Goal: Information Seeking & Learning: Learn about a topic

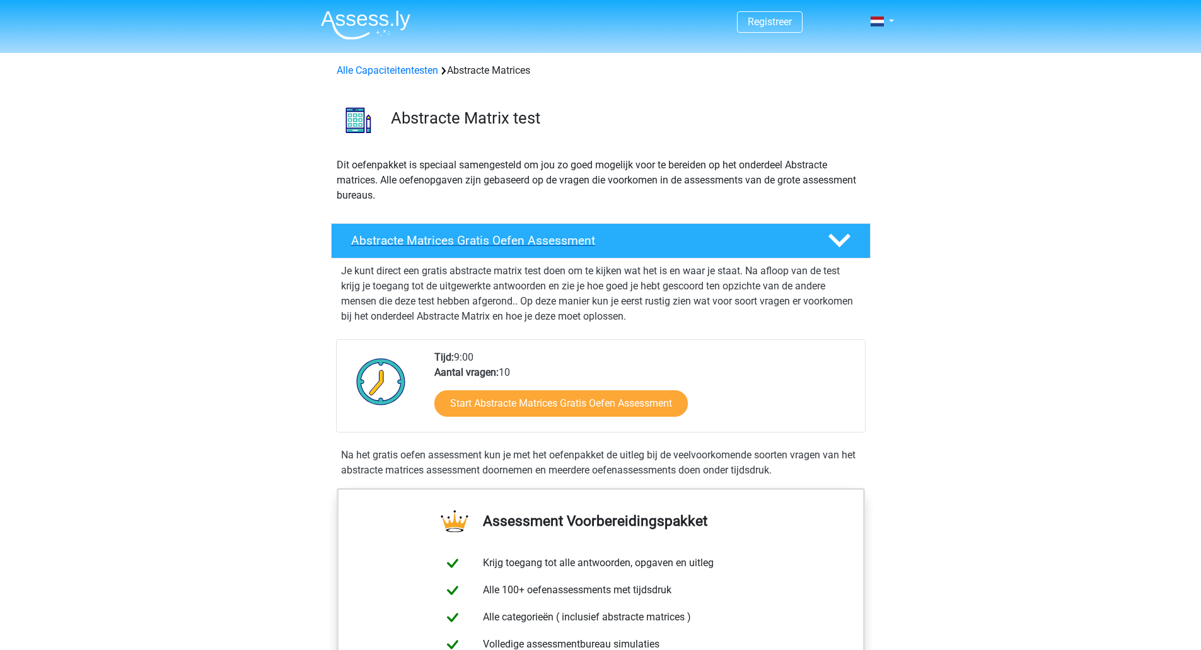
click at [561, 245] on h4 "Abstracte Matrices Gratis Oefen Assessment" at bounding box center [579, 240] width 456 height 14
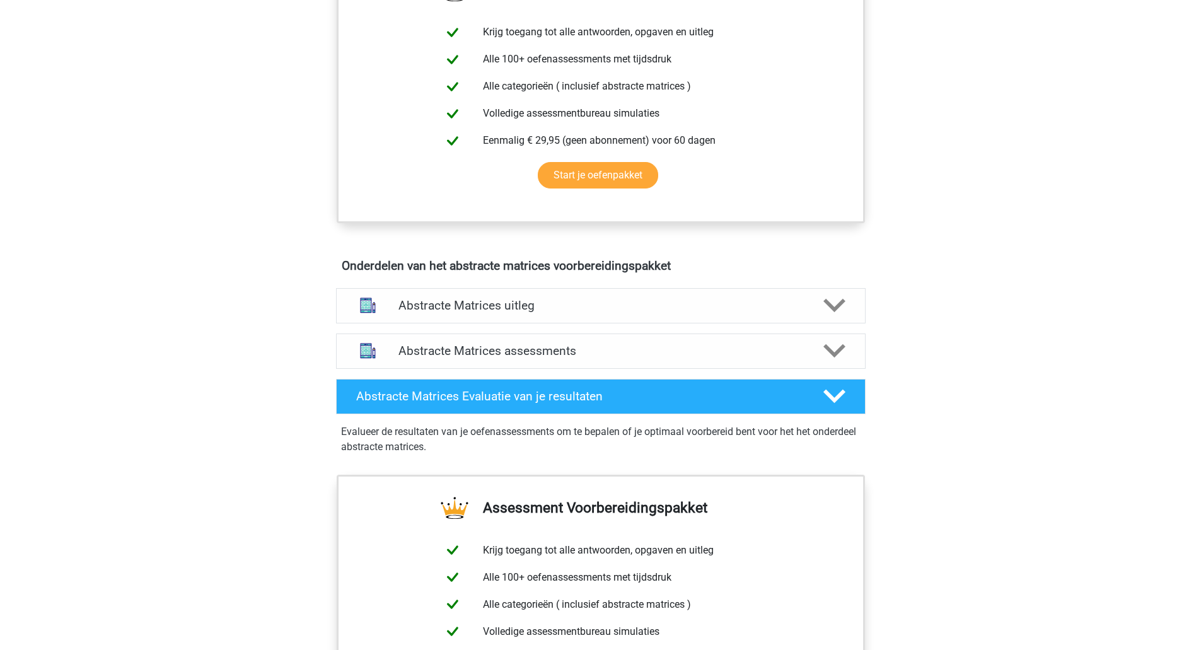
scroll to position [307, 0]
click at [826, 301] on polygon at bounding box center [834, 305] width 22 height 14
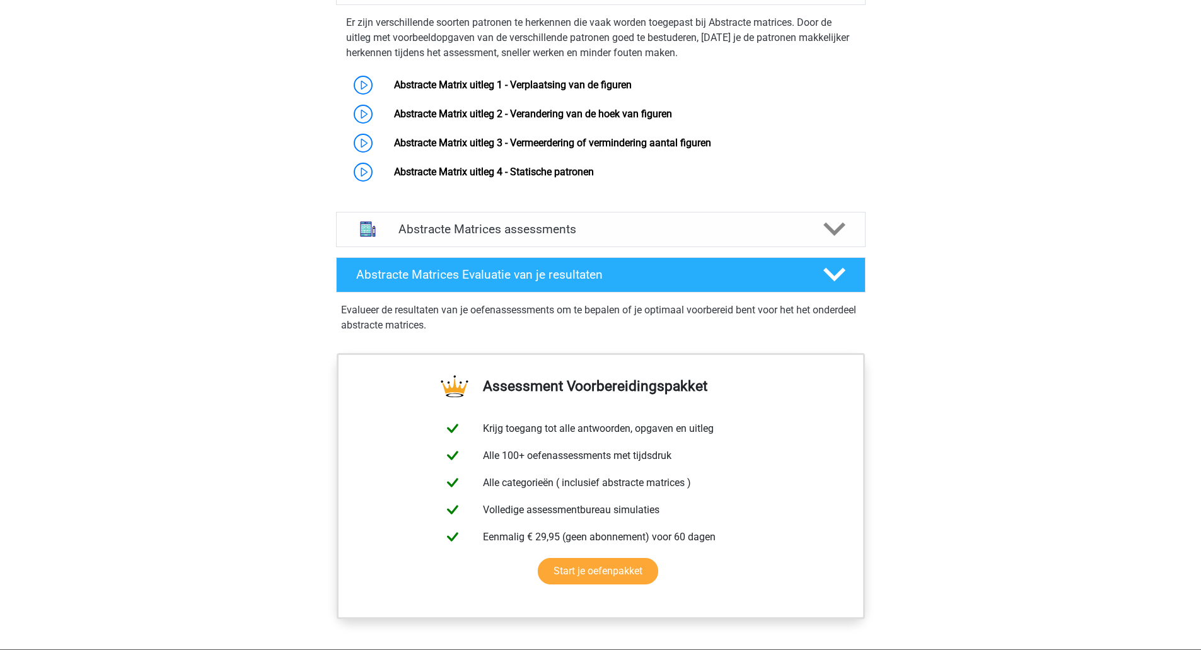
scroll to position [625, 0]
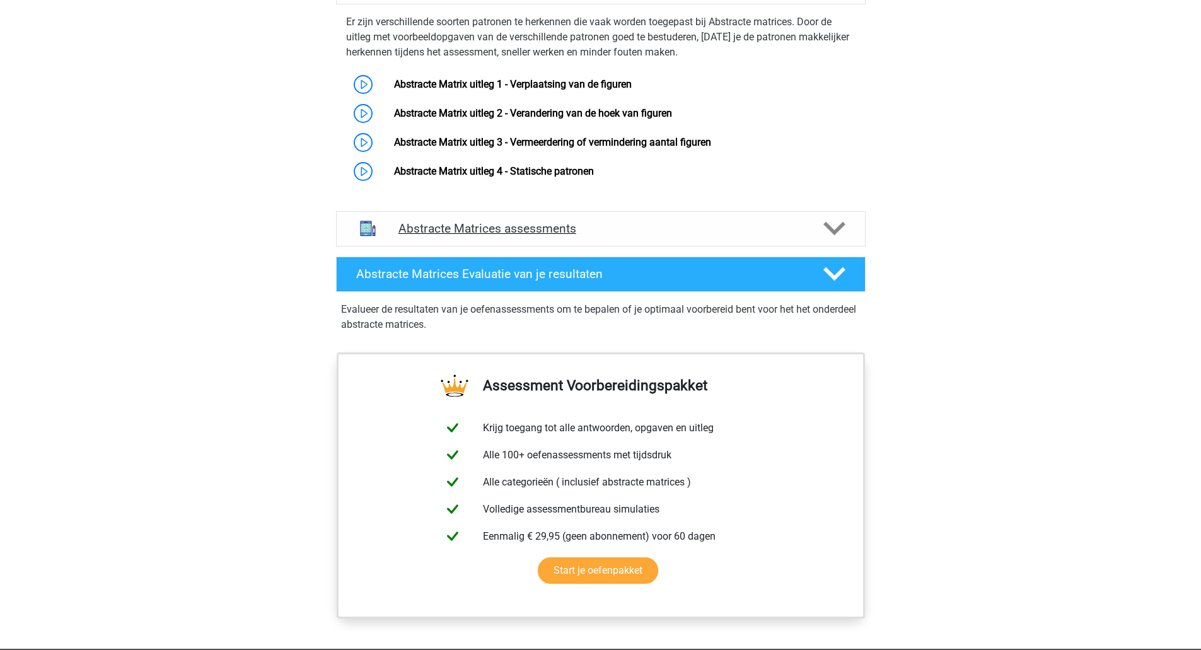
click at [833, 224] on icon at bounding box center [834, 228] width 22 height 22
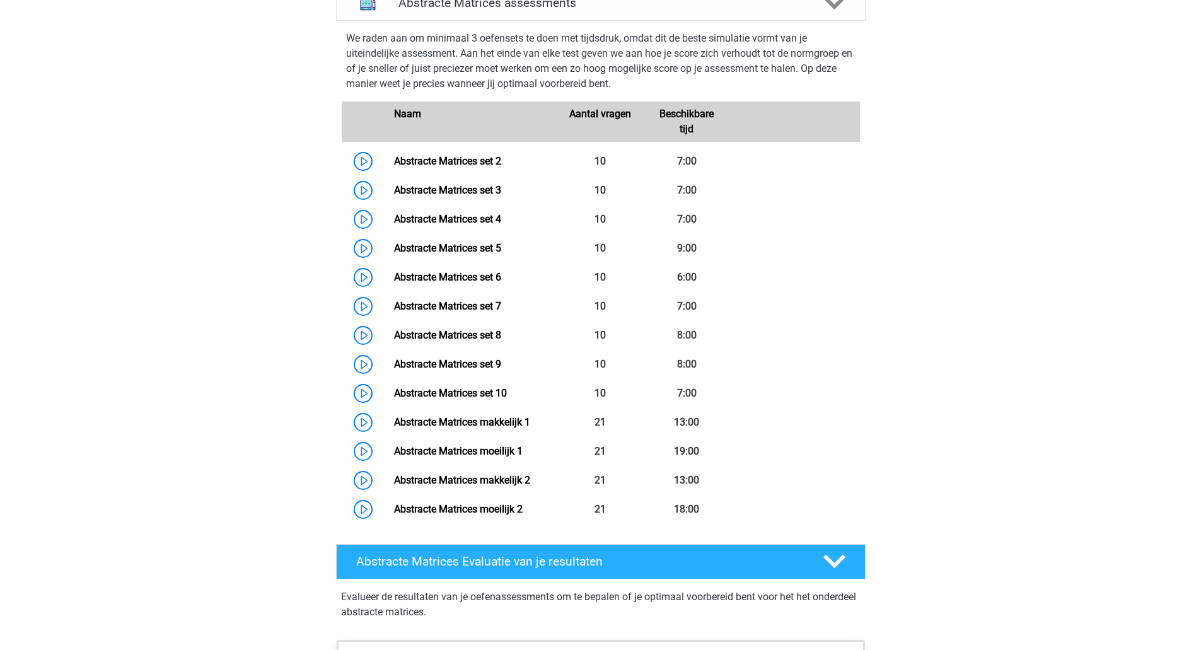
scroll to position [855, 0]
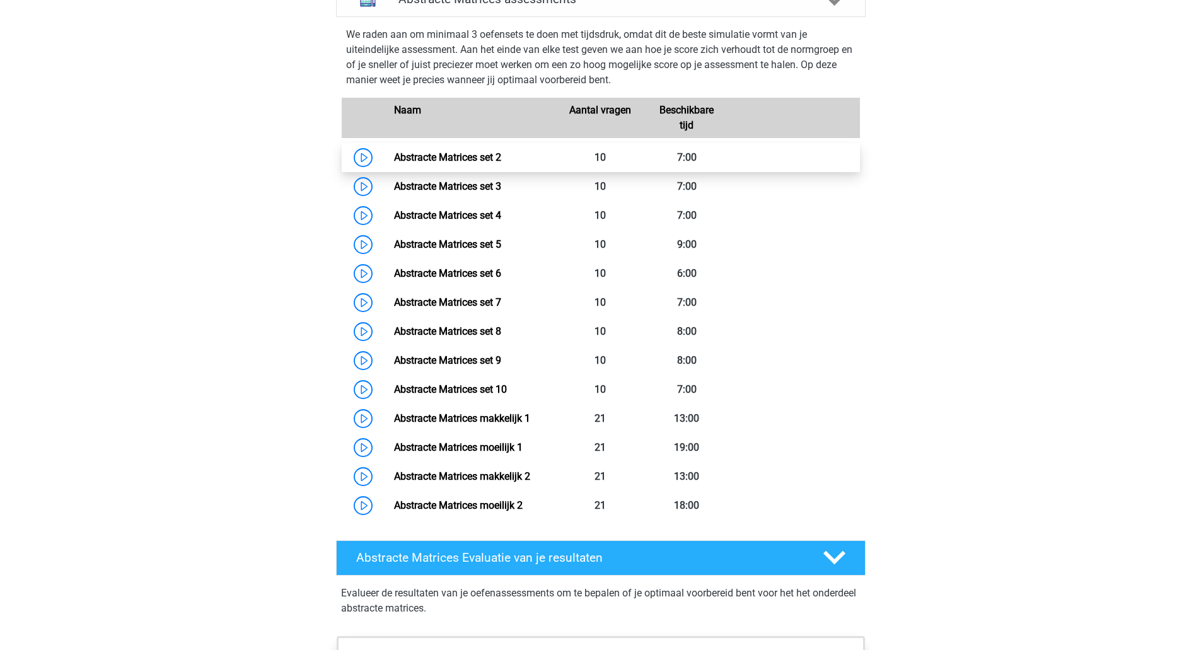
click at [394, 152] on link "Abstracte Matrices set 2" at bounding box center [447, 157] width 107 height 12
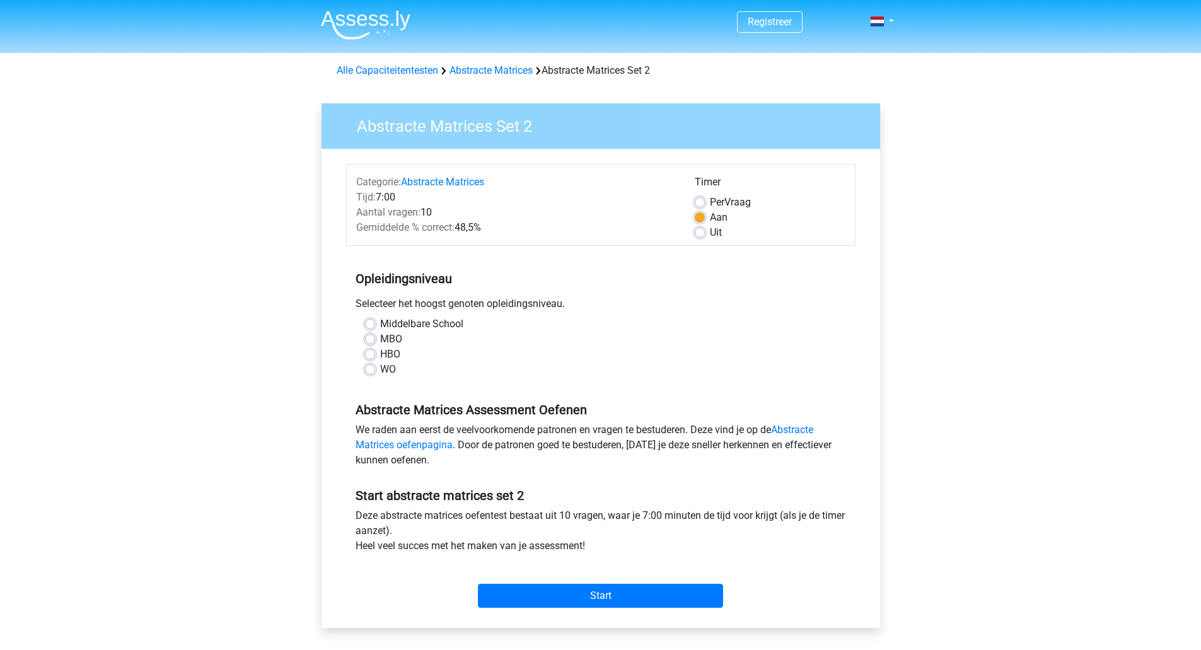
click at [380, 364] on label "WO" at bounding box center [388, 369] width 16 height 15
click at [367, 364] on input "WO" at bounding box center [370, 368] width 10 height 13
radio input "true"
click at [572, 590] on input "Start" at bounding box center [600, 596] width 245 height 24
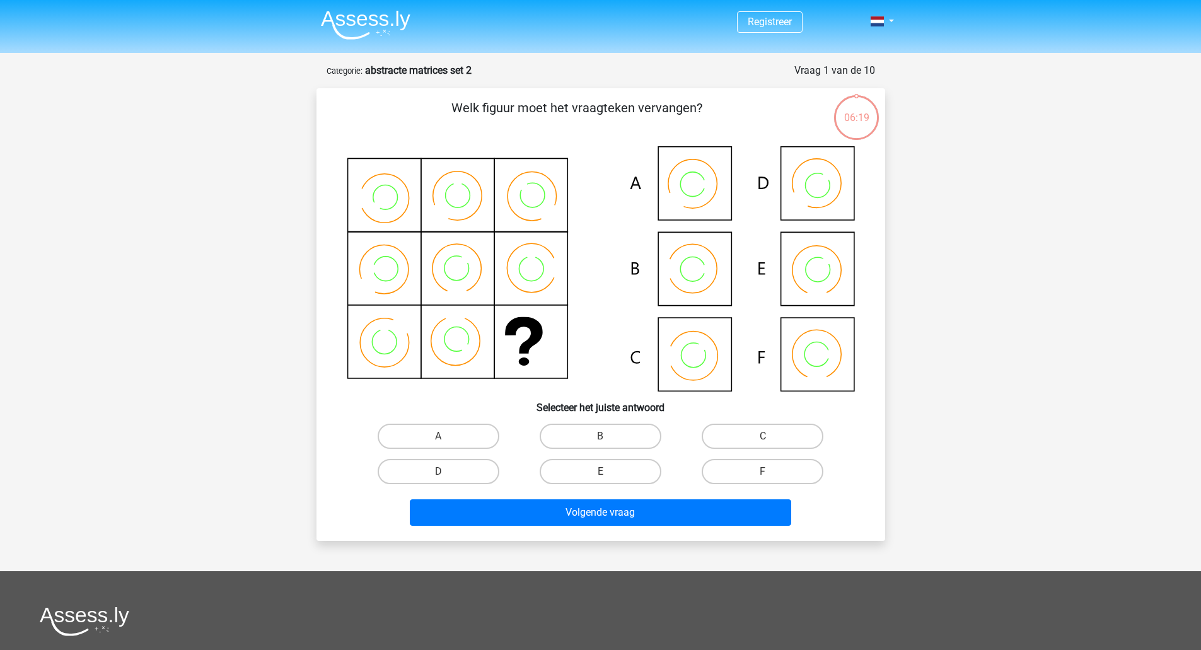
click at [822, 257] on icon at bounding box center [601, 268] width 508 height 245
click at [615, 471] on label "E" at bounding box center [601, 471] width 122 height 25
click at [608, 471] on input "E" at bounding box center [604, 475] width 8 height 8
radio input "true"
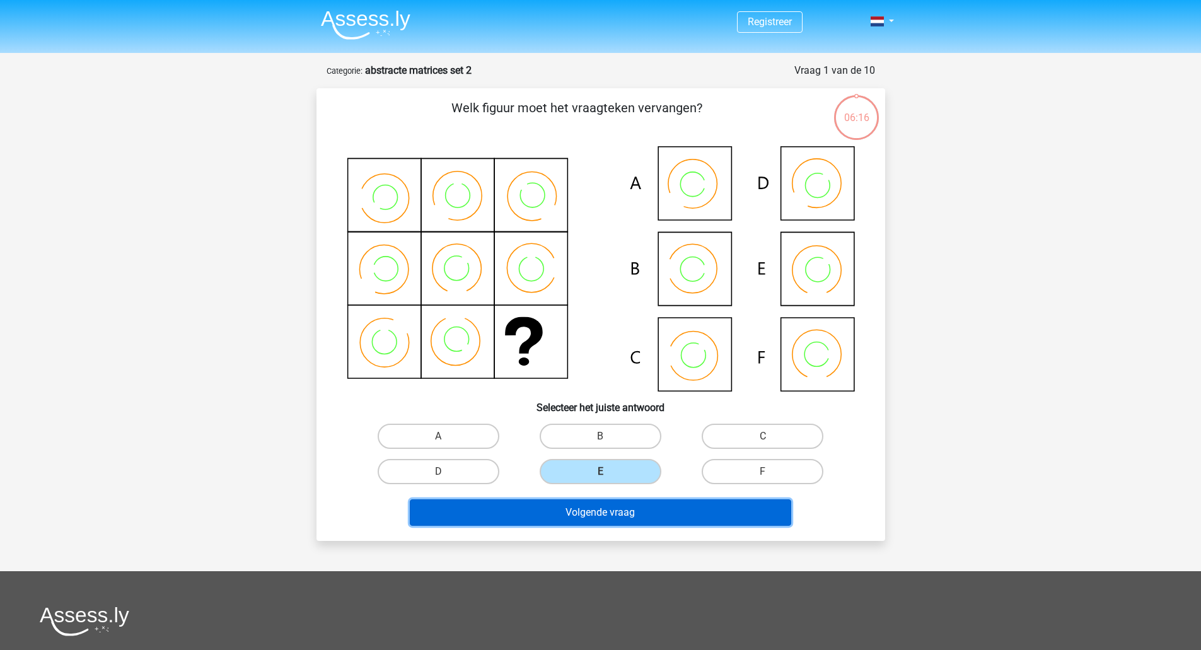
click at [603, 507] on button "Volgende vraag" at bounding box center [600, 512] width 381 height 26
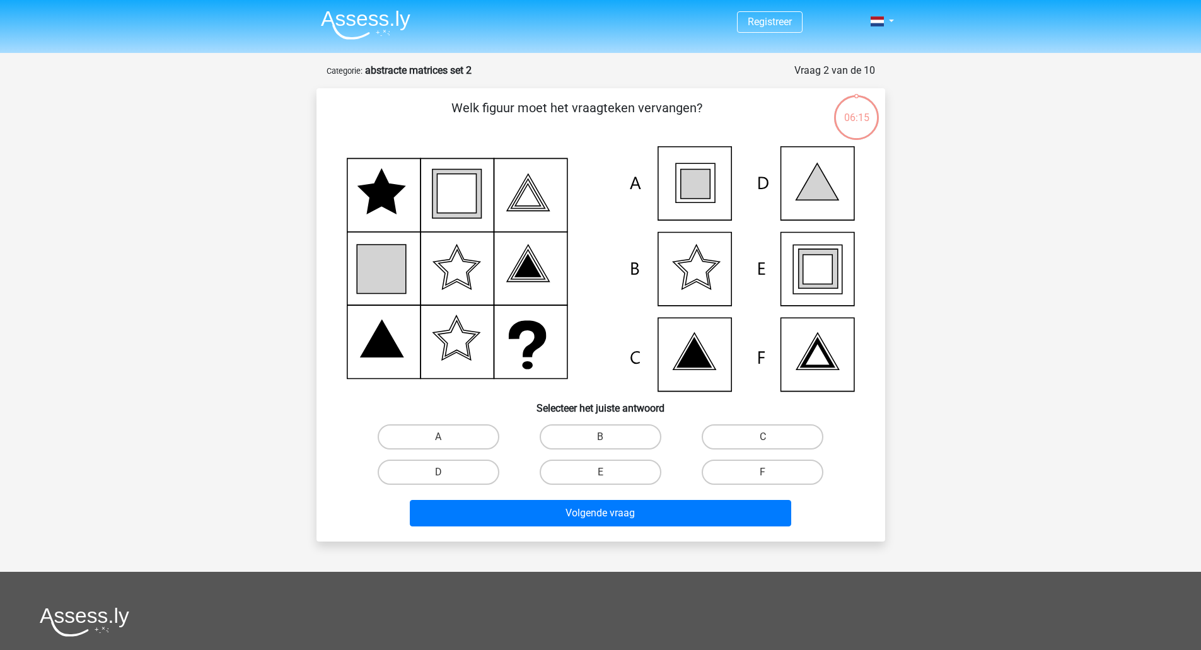
scroll to position [63, 0]
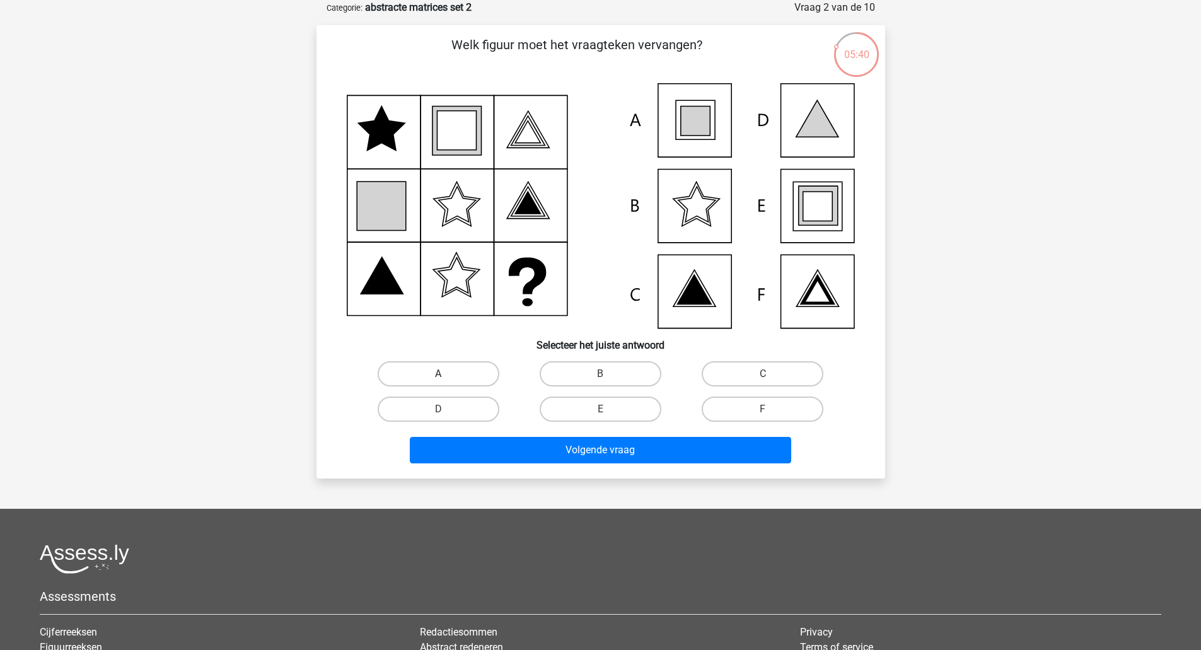
click at [467, 369] on label "A" at bounding box center [439, 373] width 122 height 25
click at [446, 374] on input "A" at bounding box center [442, 378] width 8 height 8
radio input "true"
click at [812, 202] on icon at bounding box center [817, 207] width 30 height 30
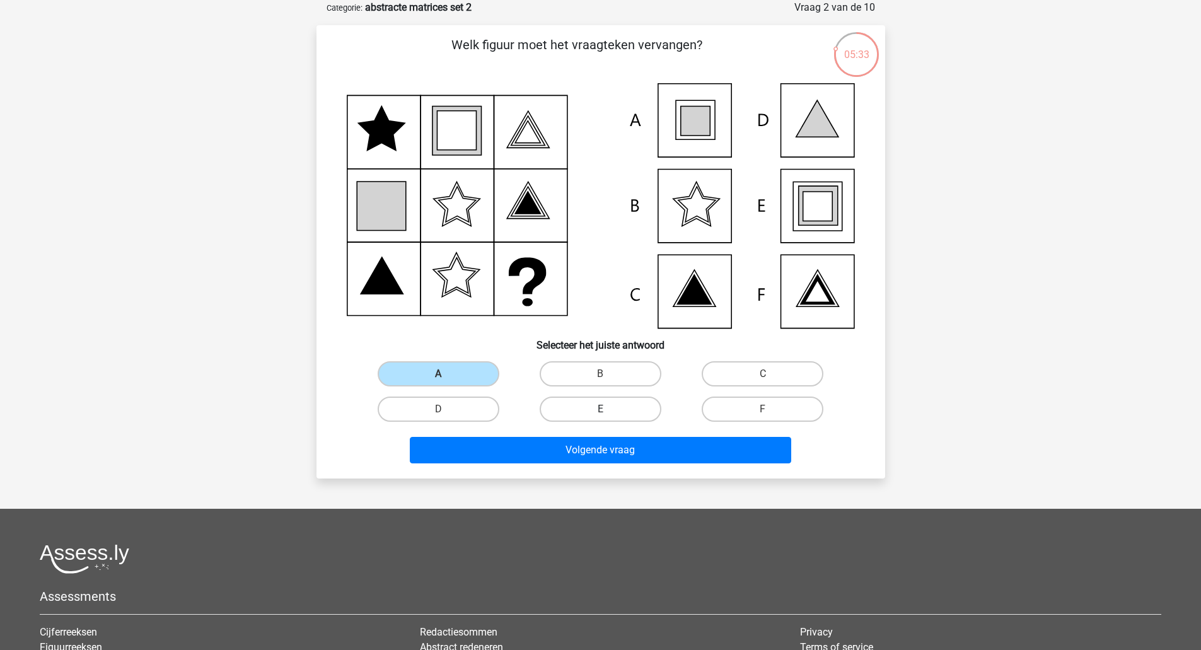
click at [601, 407] on label "E" at bounding box center [601, 408] width 122 height 25
click at [601, 409] on input "E" at bounding box center [604, 413] width 8 height 8
radio input "true"
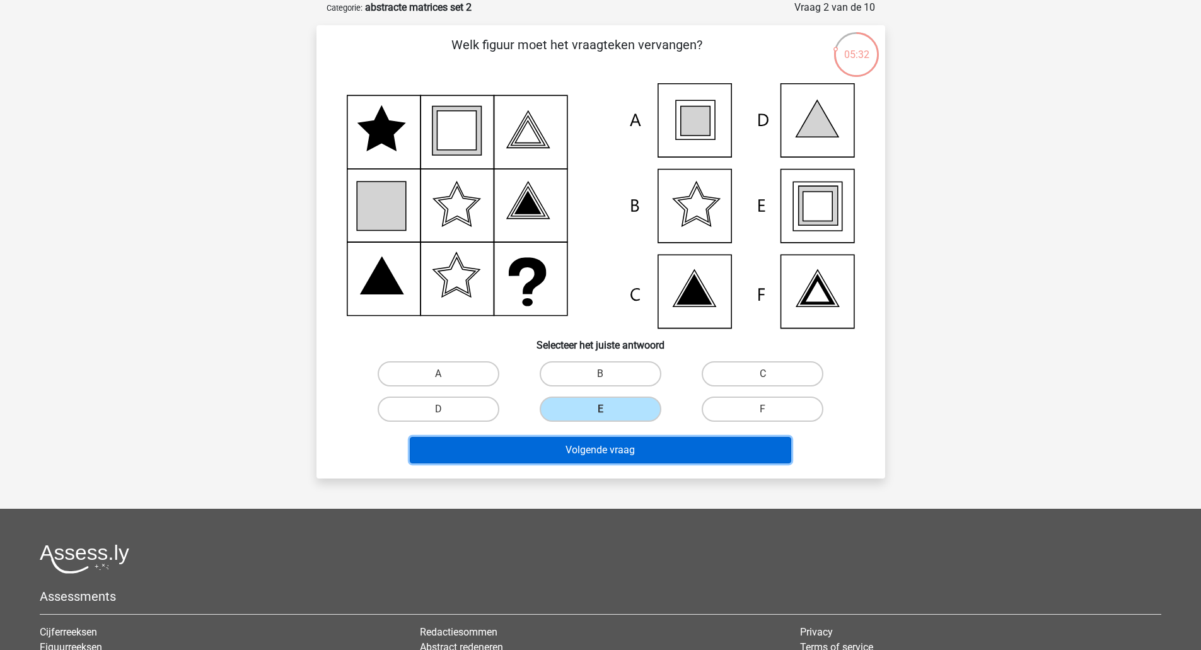
click at [601, 448] on button "Volgende vraag" at bounding box center [600, 450] width 381 height 26
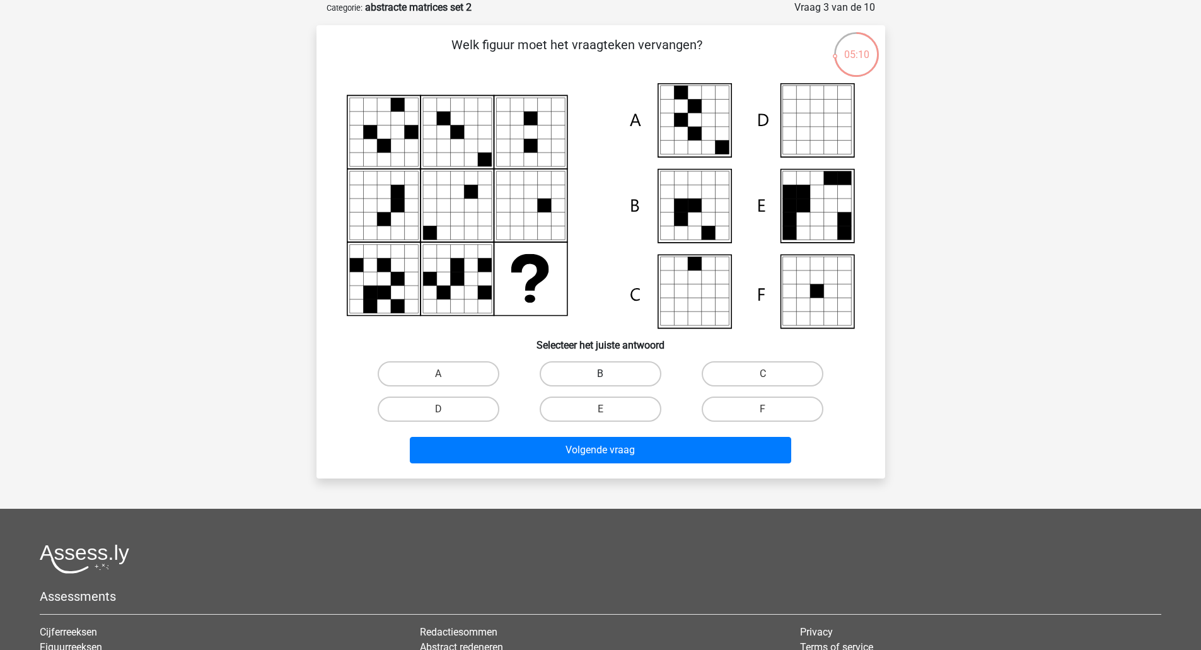
click at [573, 379] on label "B" at bounding box center [601, 373] width 122 height 25
click at [600, 379] on input "B" at bounding box center [604, 378] width 8 height 8
radio input "true"
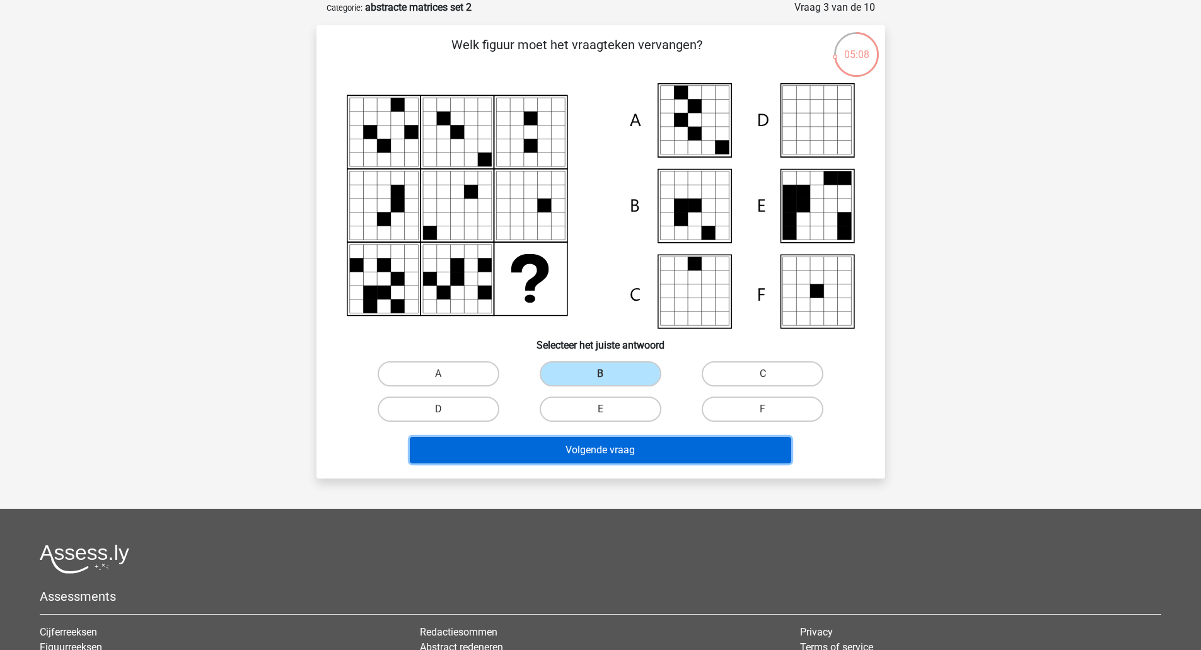
click at [569, 448] on button "Volgende vraag" at bounding box center [600, 450] width 381 height 26
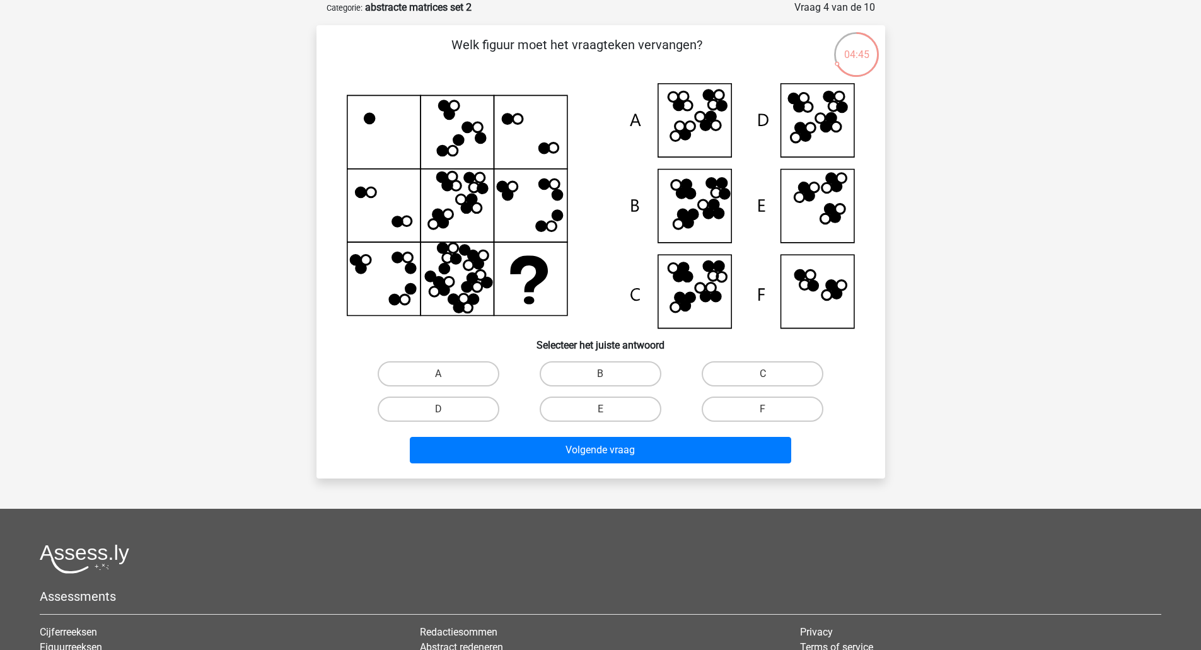
click at [700, 204] on icon at bounding box center [601, 205] width 508 height 245
click at [600, 375] on input "B" at bounding box center [604, 378] width 8 height 8
radio input "true"
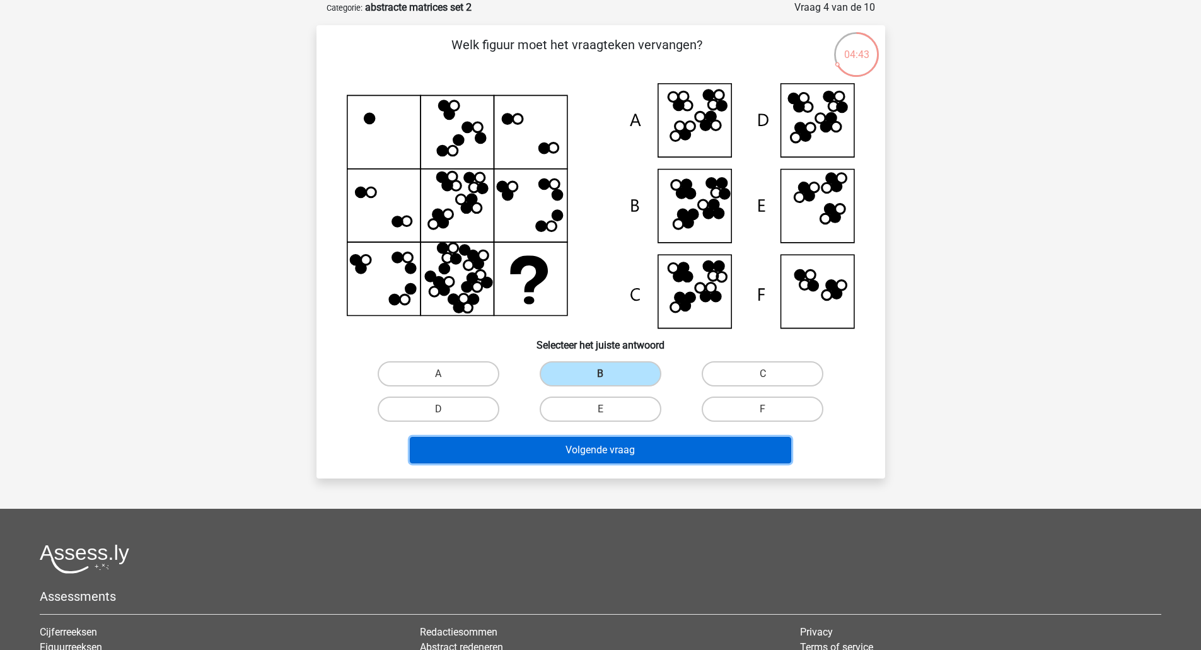
click at [575, 448] on button "Volgende vraag" at bounding box center [600, 450] width 381 height 26
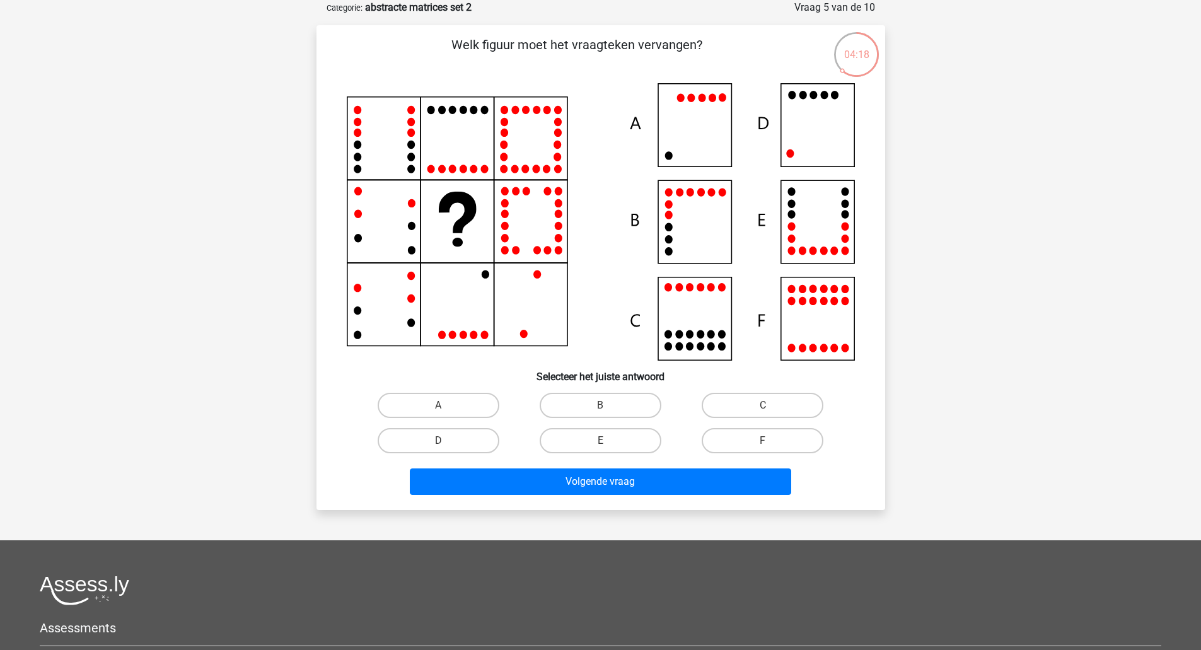
click at [679, 303] on icon at bounding box center [601, 221] width 508 height 277
click at [736, 393] on label "C" at bounding box center [763, 405] width 122 height 25
click at [763, 405] on input "C" at bounding box center [767, 409] width 8 height 8
radio input "true"
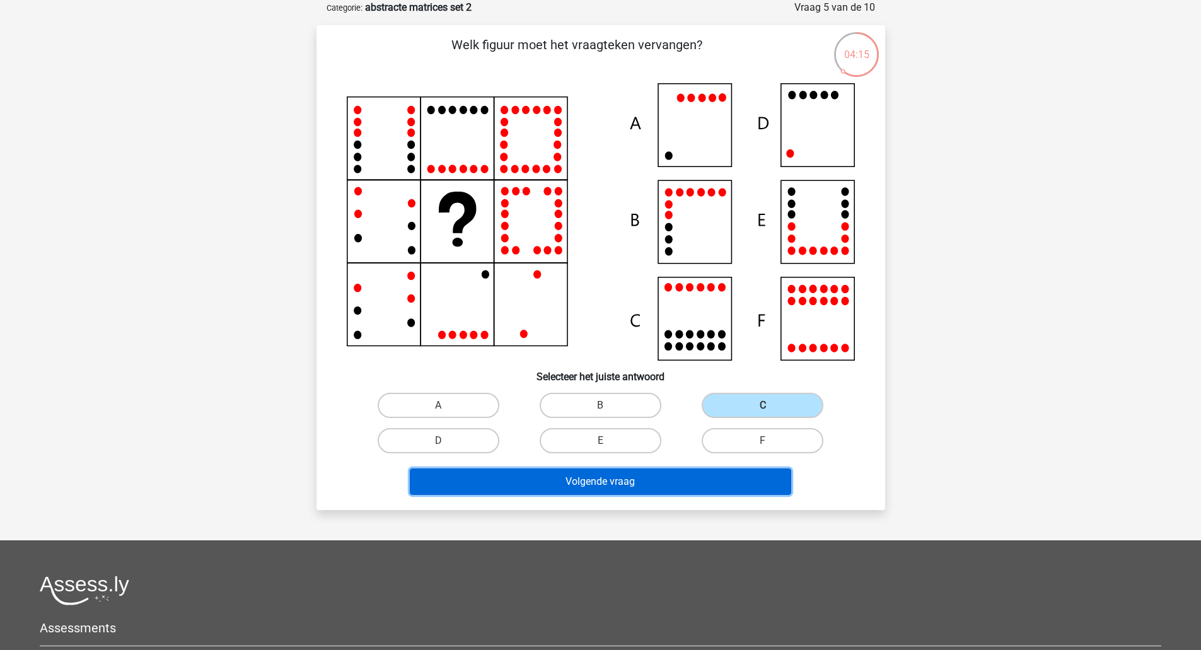
click at [597, 488] on button "Volgende vraag" at bounding box center [600, 481] width 381 height 26
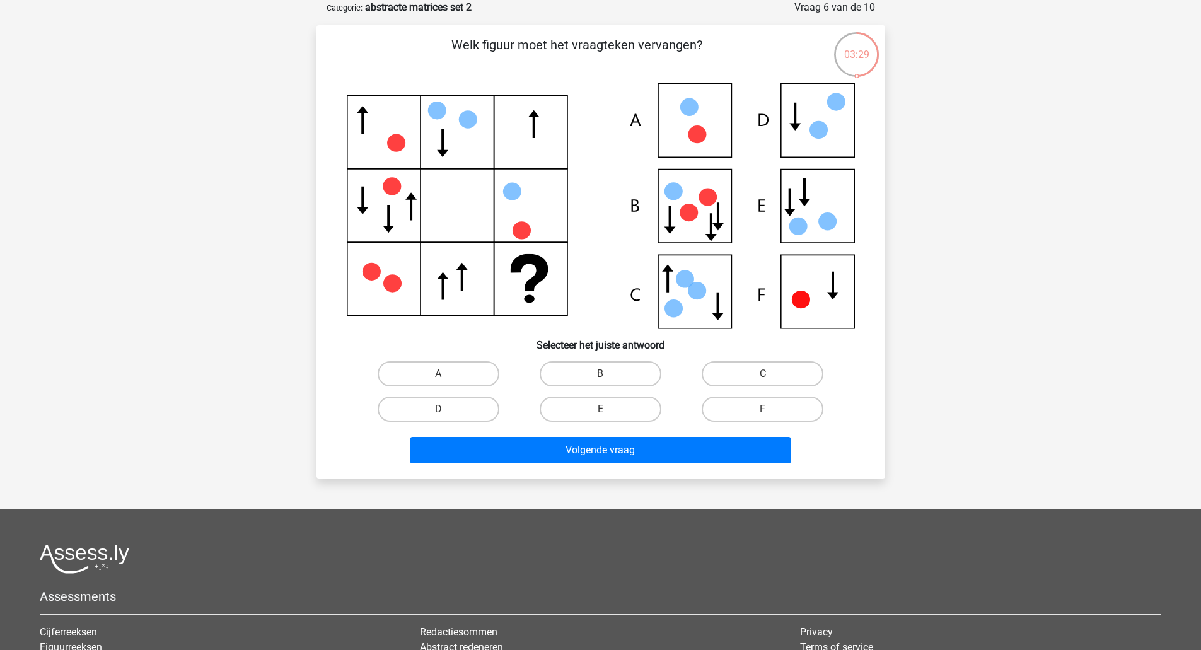
click at [799, 270] on icon at bounding box center [601, 206] width 508 height 246
click at [747, 416] on label "F" at bounding box center [763, 408] width 122 height 25
click at [763, 416] on input "F" at bounding box center [767, 413] width 8 height 8
radio input "true"
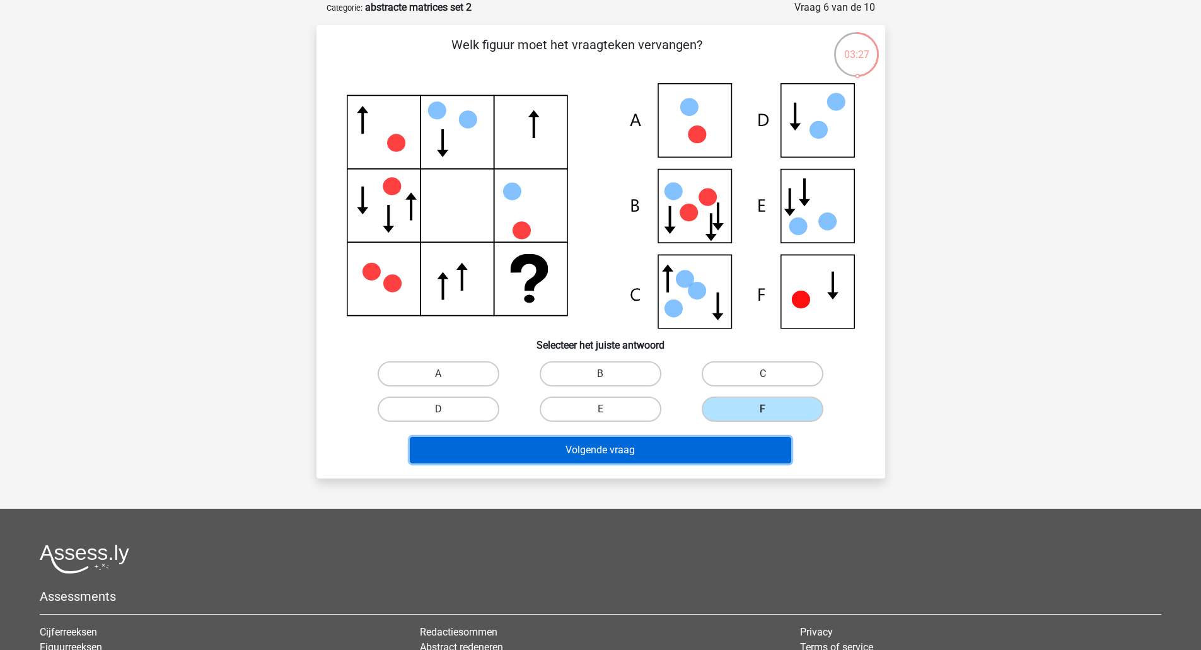
click at [650, 445] on button "Volgende vraag" at bounding box center [600, 450] width 381 height 26
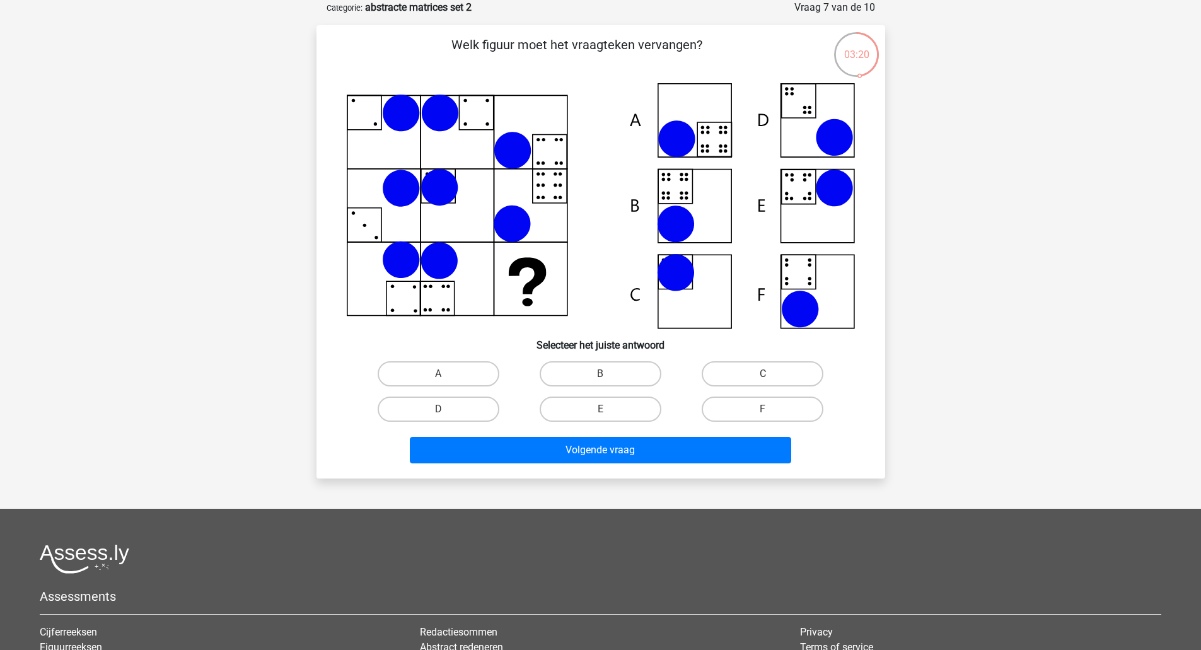
click at [816, 297] on icon at bounding box center [601, 205] width 508 height 245
click at [769, 392] on div "F" at bounding box center [762, 408] width 162 height 35
click at [765, 406] on label "F" at bounding box center [763, 408] width 122 height 25
click at [765, 409] on input "F" at bounding box center [767, 413] width 8 height 8
radio input "true"
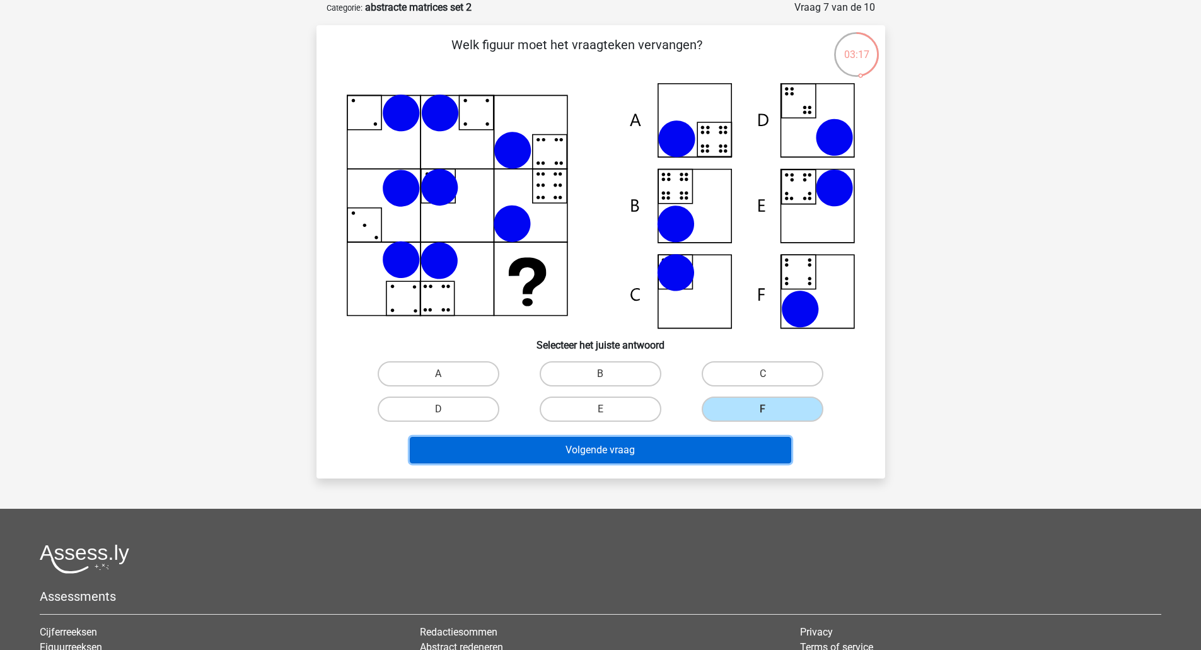
click at [662, 447] on button "Volgende vraag" at bounding box center [600, 450] width 381 height 26
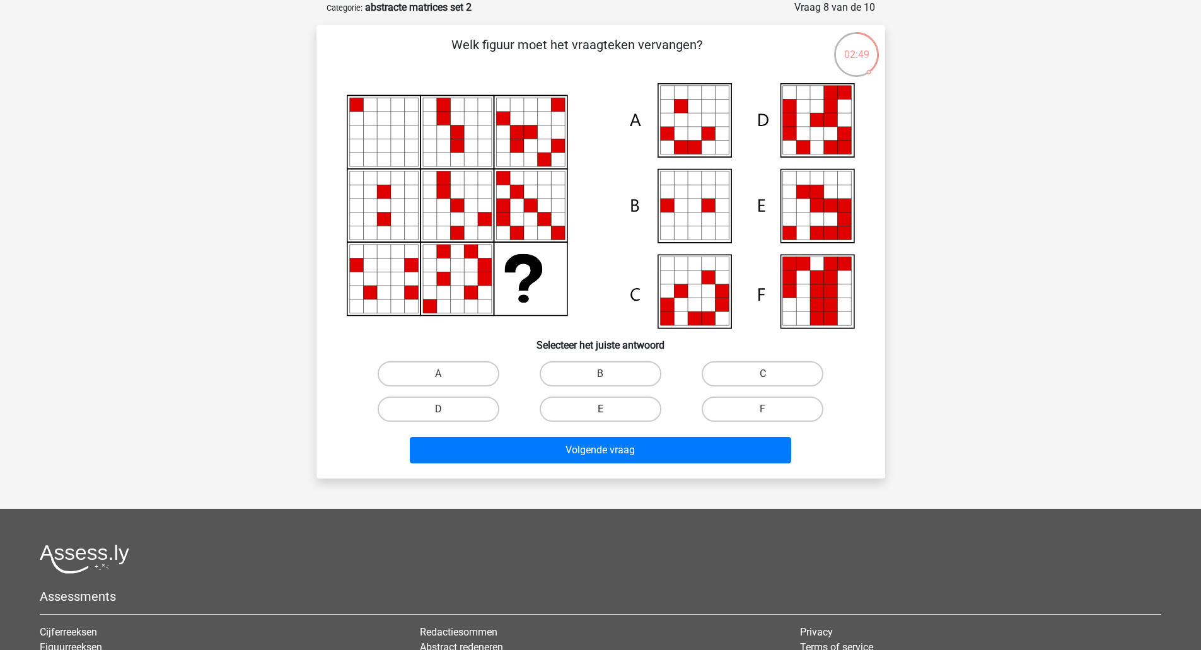
click at [627, 409] on label "E" at bounding box center [601, 408] width 122 height 25
click at [608, 409] on input "E" at bounding box center [604, 413] width 8 height 8
radio input "true"
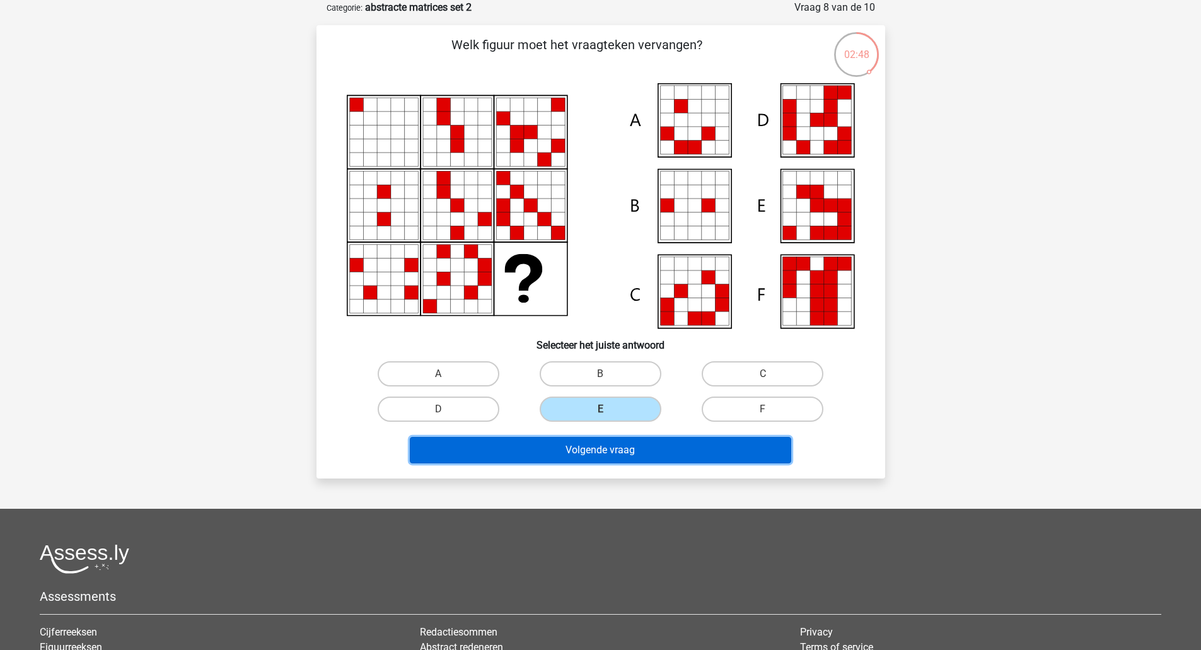
click at [625, 449] on button "Volgende vraag" at bounding box center [600, 450] width 381 height 26
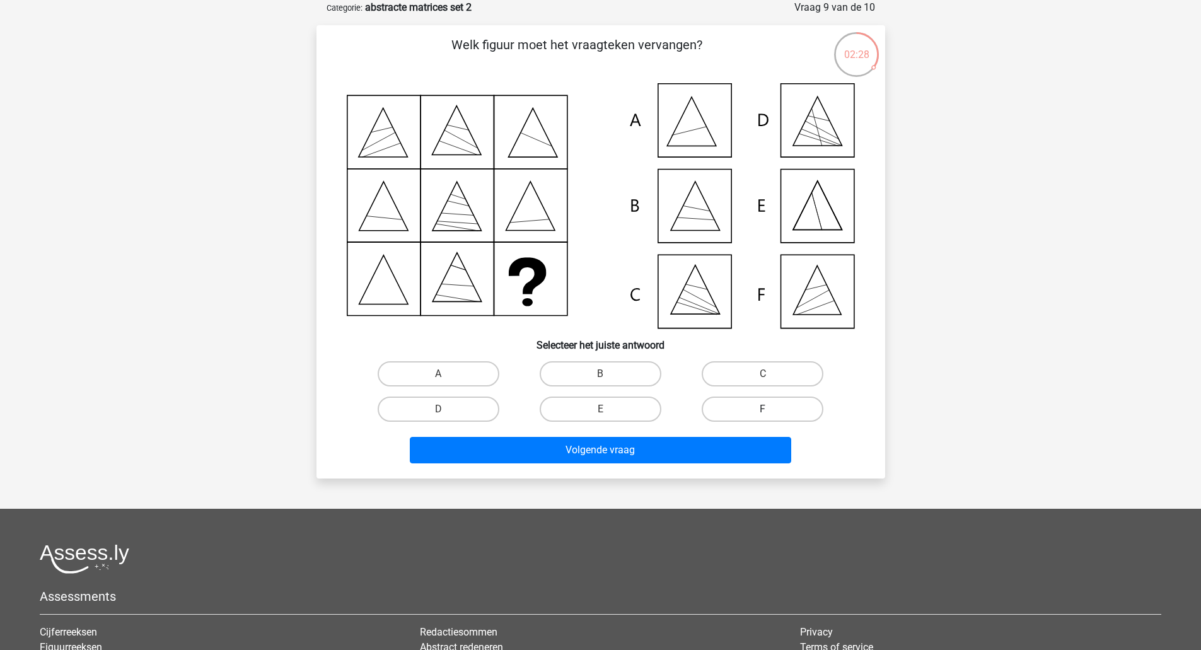
click at [724, 408] on label "F" at bounding box center [763, 408] width 122 height 25
click at [763, 409] on input "F" at bounding box center [767, 413] width 8 height 8
radio input "true"
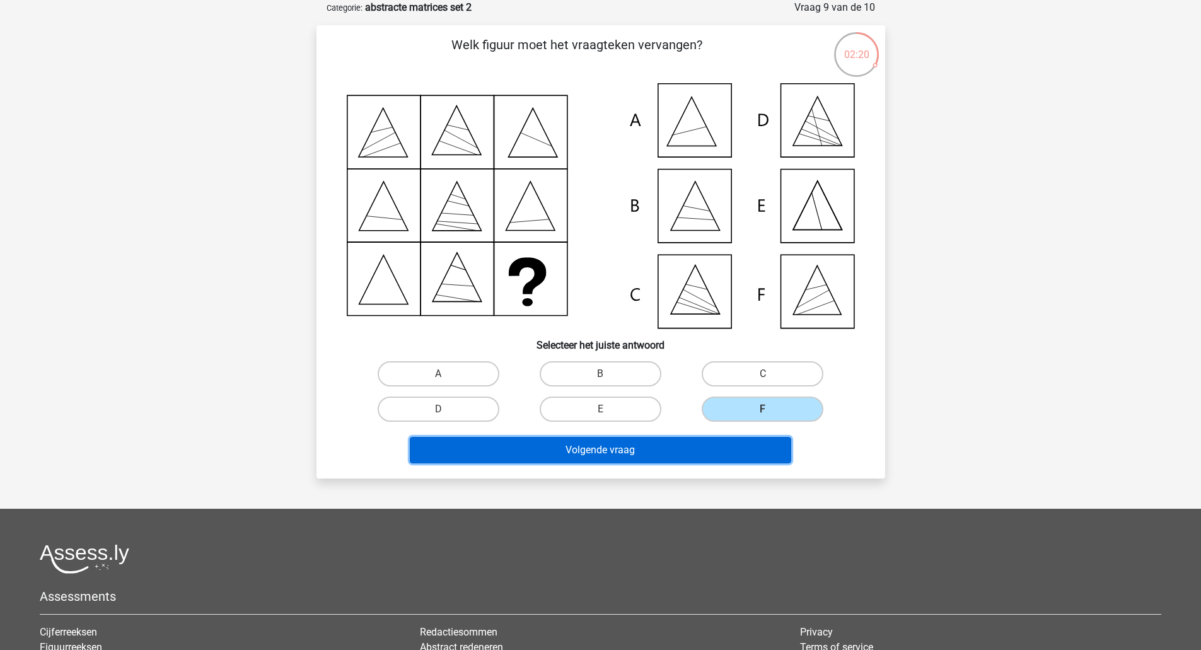
click at [642, 459] on button "Volgende vraag" at bounding box center [600, 450] width 381 height 26
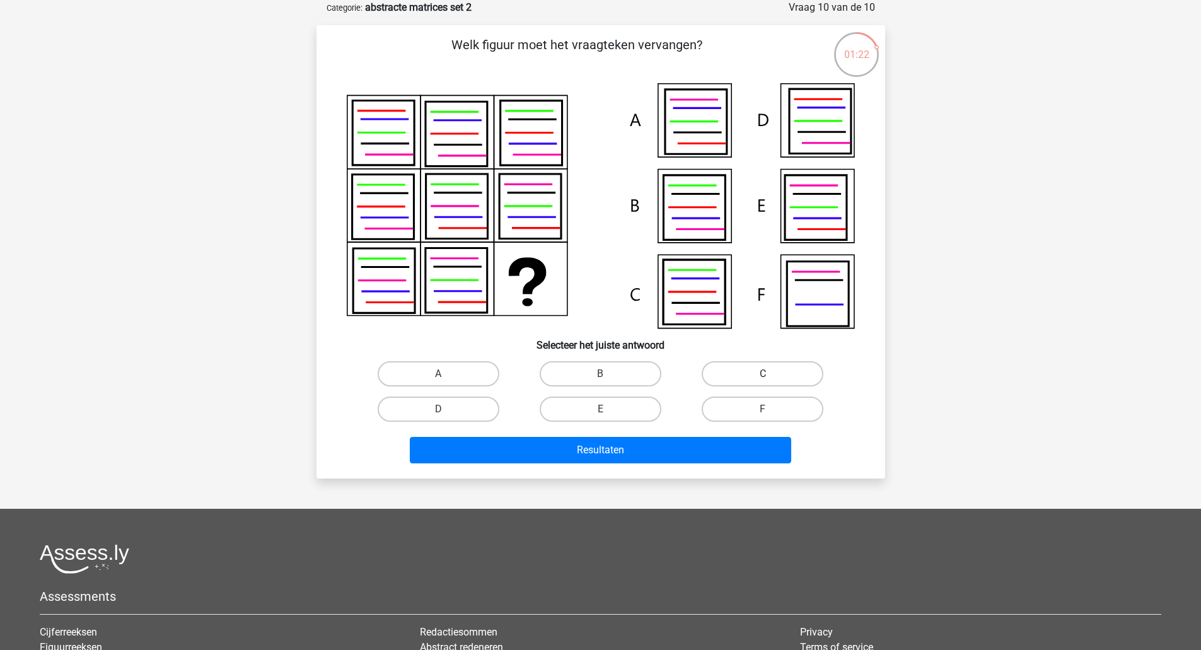
click at [743, 379] on label "C" at bounding box center [763, 373] width 122 height 25
click at [763, 379] on input "C" at bounding box center [767, 378] width 8 height 8
radio input "true"
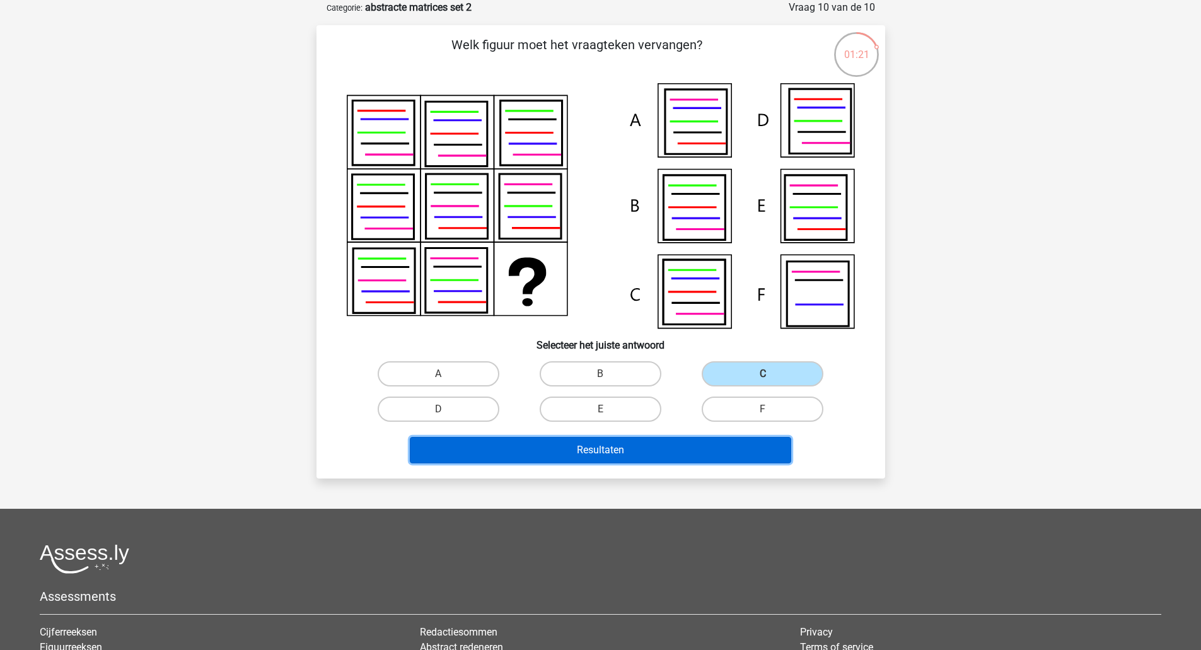
click at [639, 454] on button "Resultaten" at bounding box center [600, 450] width 381 height 26
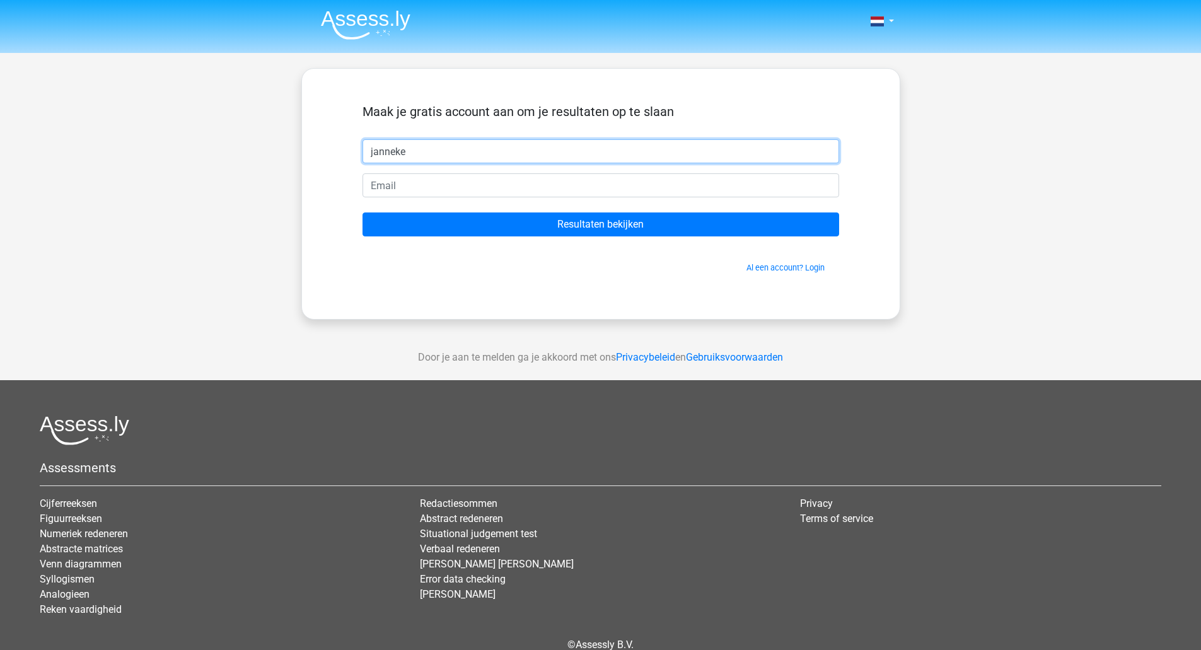
type input "janneke"
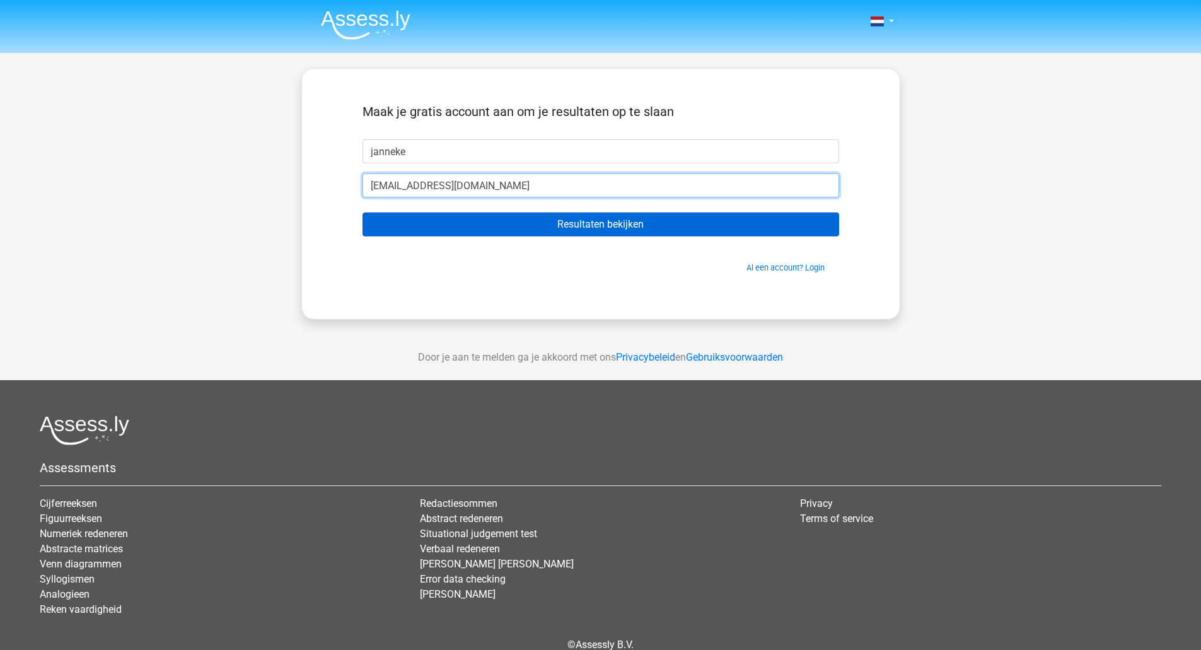
type input "jannahendrikavandervalk@gmail.com"
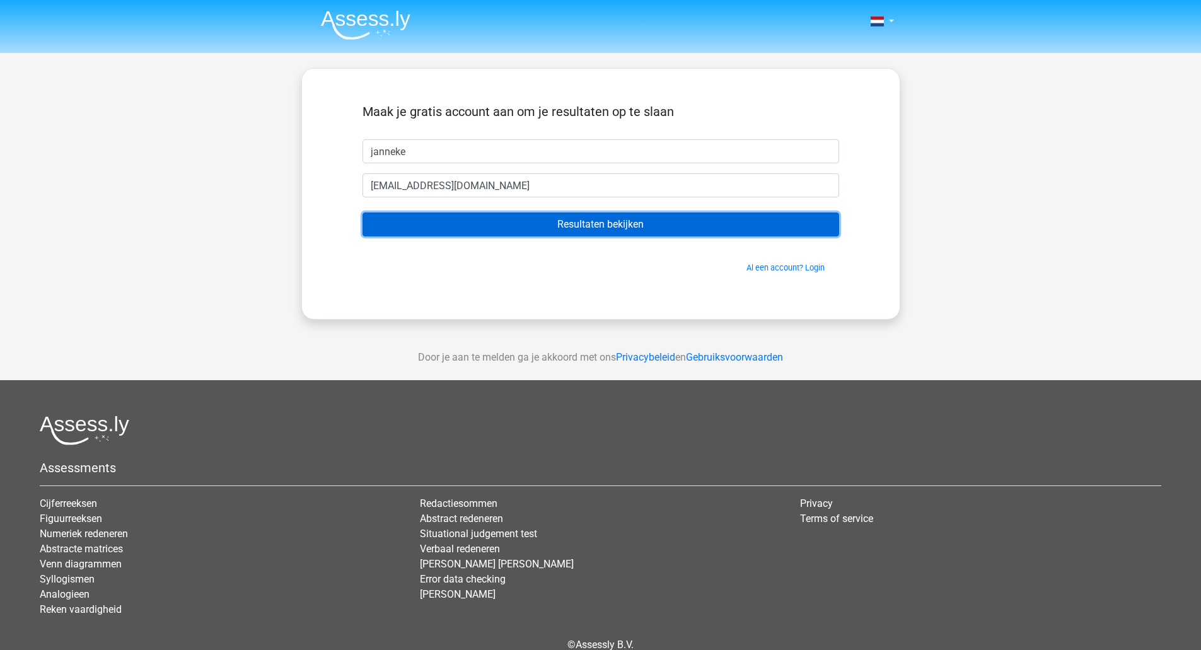
click at [700, 224] on input "Resultaten bekijken" at bounding box center [600, 224] width 476 height 24
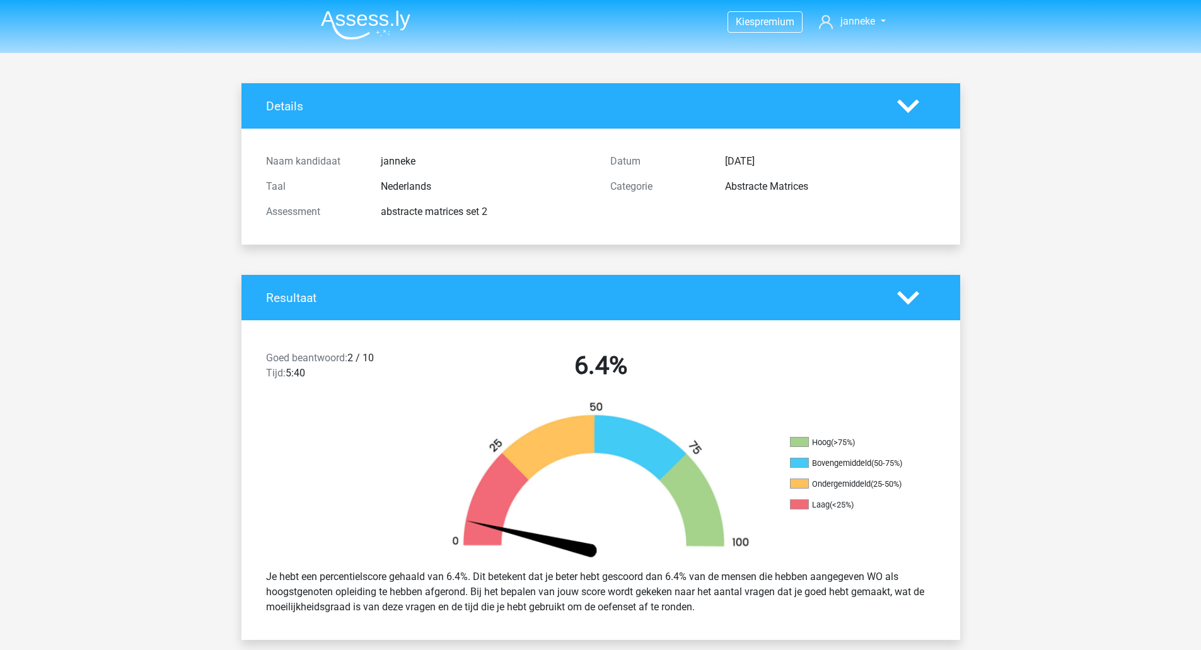
click at [347, 25] on img at bounding box center [366, 25] width 90 height 30
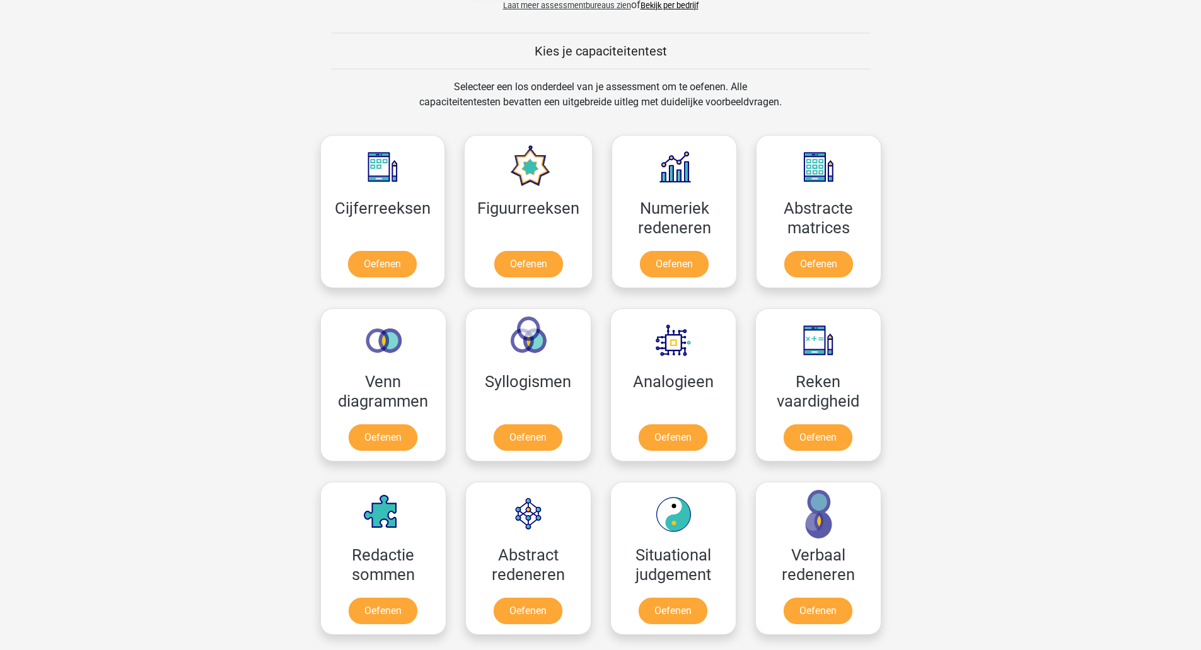
scroll to position [459, 0]
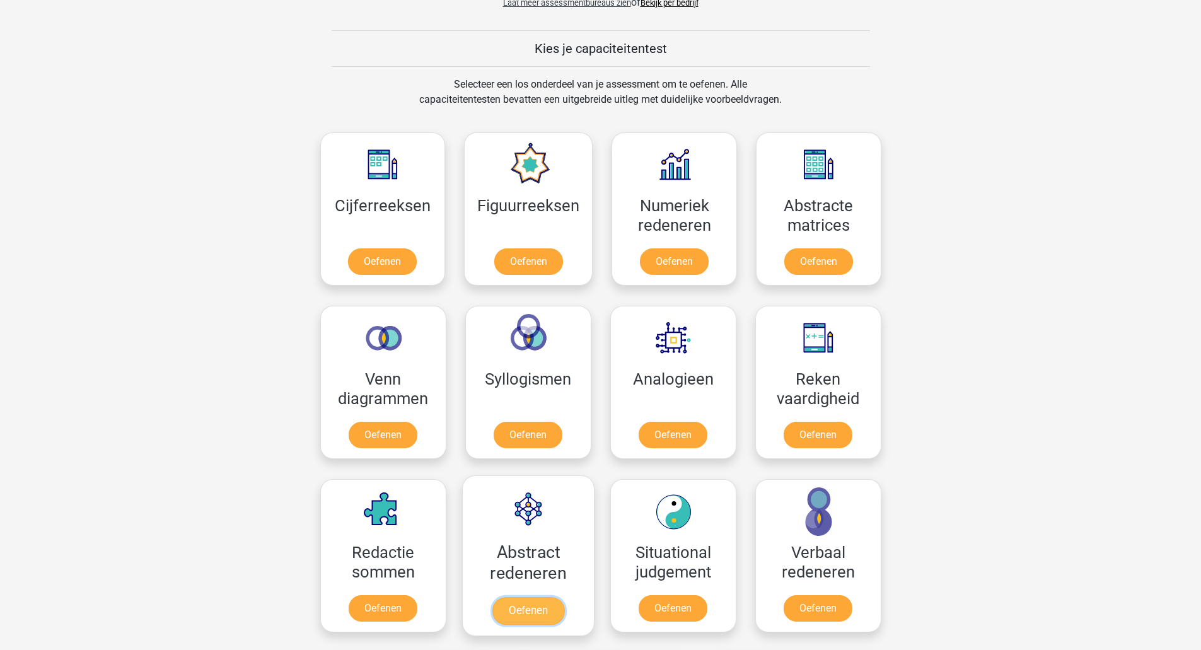
click at [528, 614] on link "Oefenen" at bounding box center [528, 611] width 72 height 28
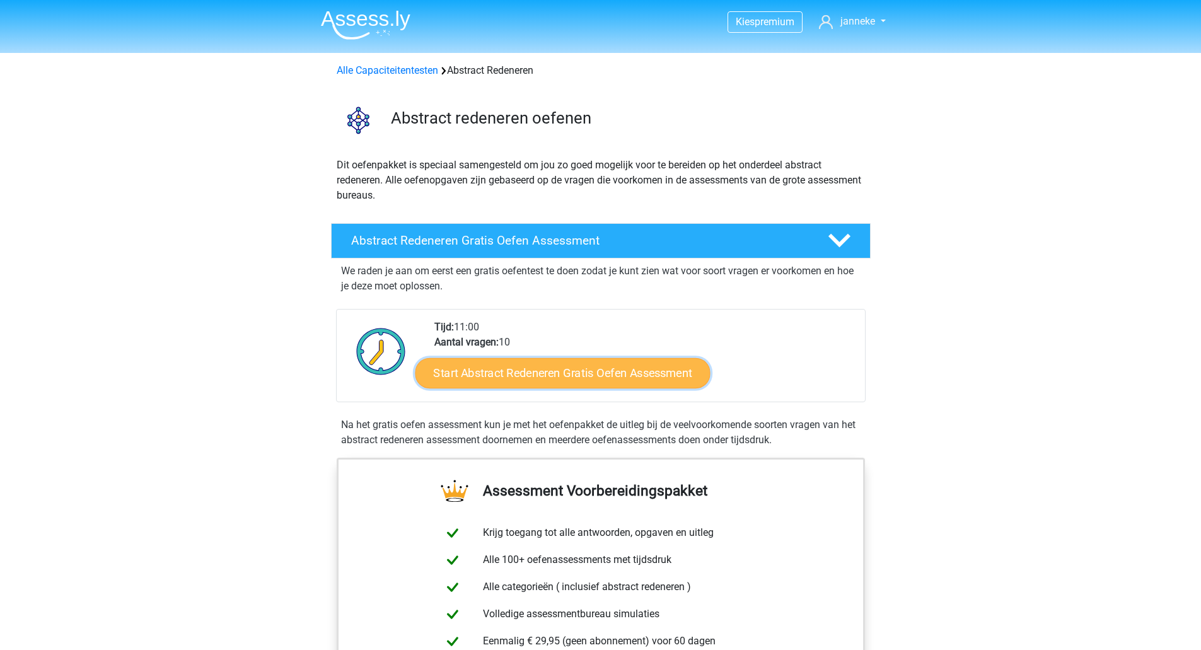
click at [565, 367] on link "Start Abstract Redeneren Gratis Oefen Assessment" at bounding box center [562, 372] width 295 height 30
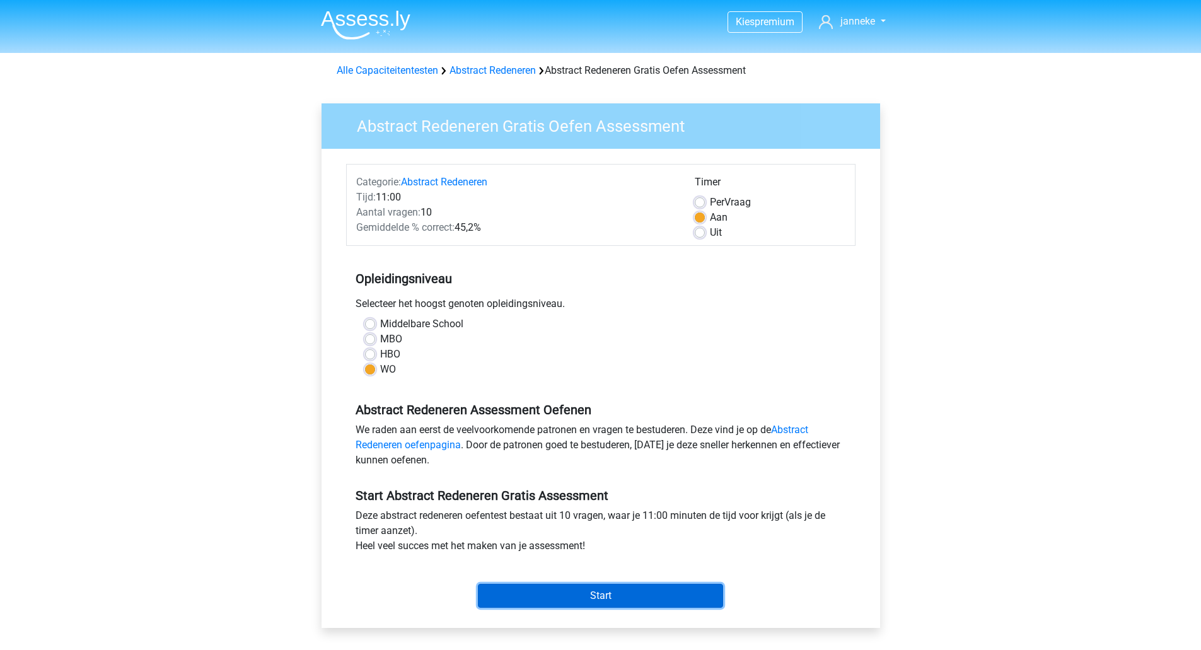
click at [593, 596] on input "Start" at bounding box center [600, 596] width 245 height 24
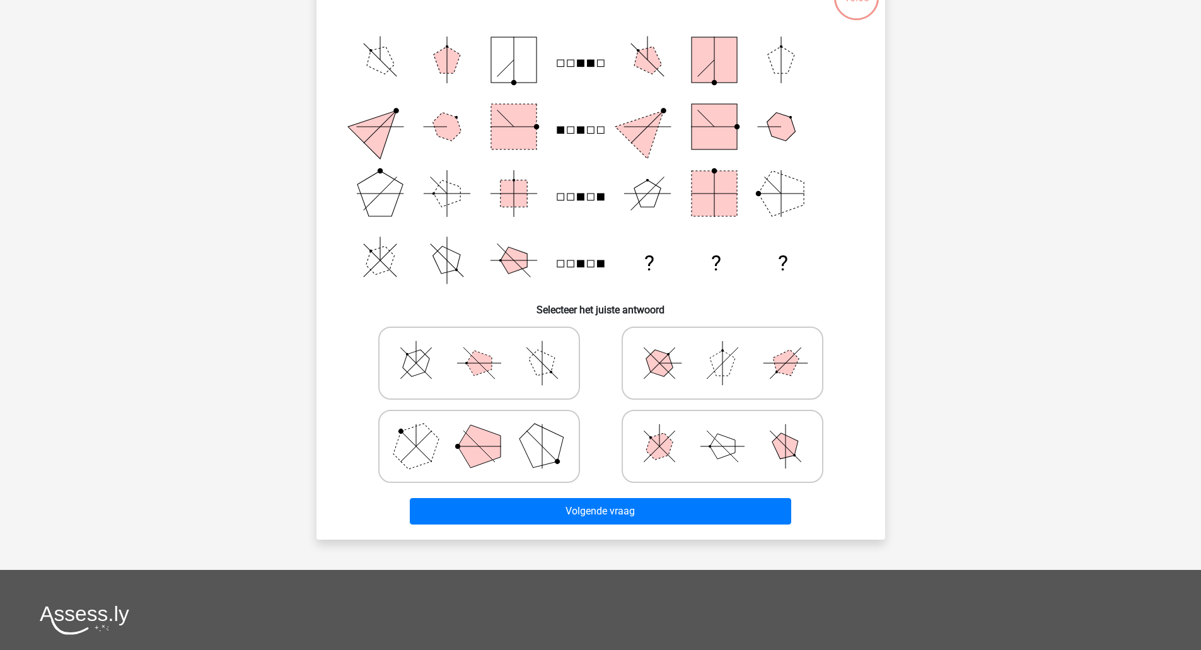
scroll to position [120, 0]
click at [525, 359] on icon at bounding box center [478, 362] width 189 height 63
click at [487, 347] on input "radio" at bounding box center [483, 342] width 8 height 8
radio input "true"
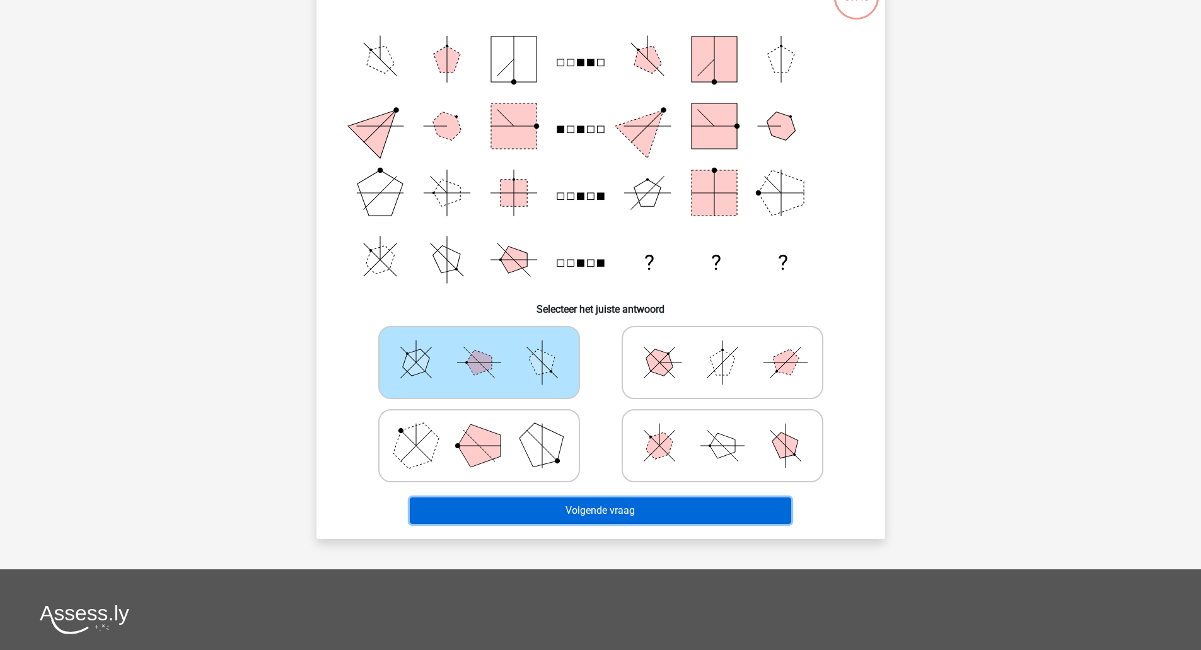
click at [551, 511] on button "Volgende vraag" at bounding box center [600, 510] width 381 height 26
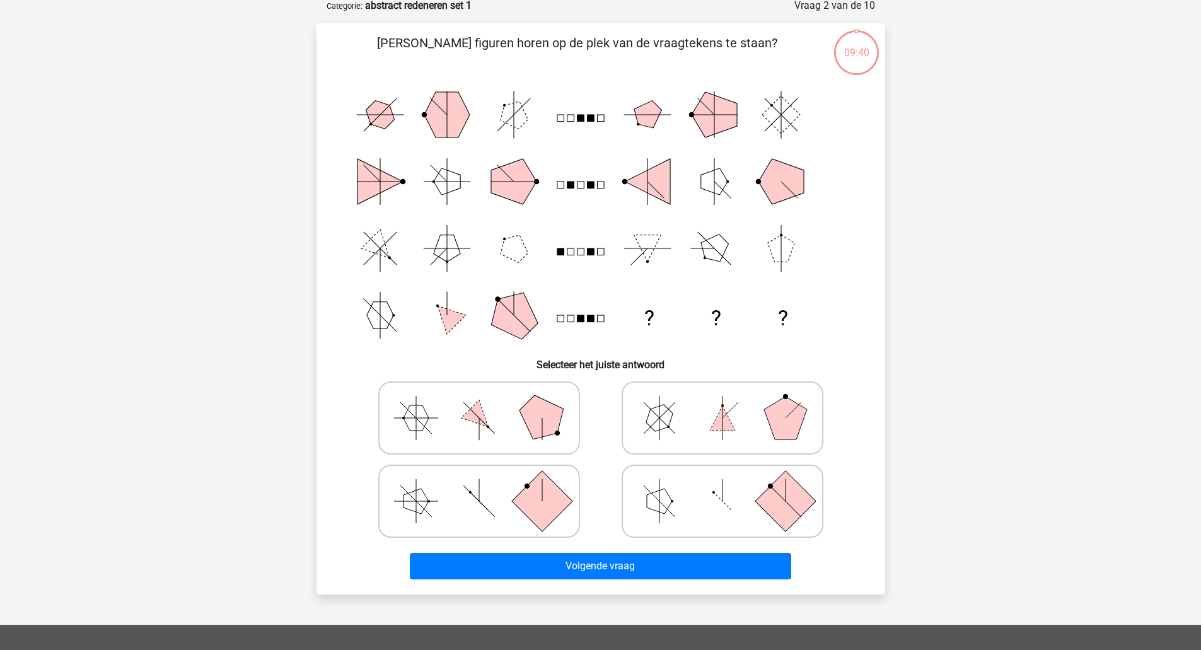
scroll to position [63, 0]
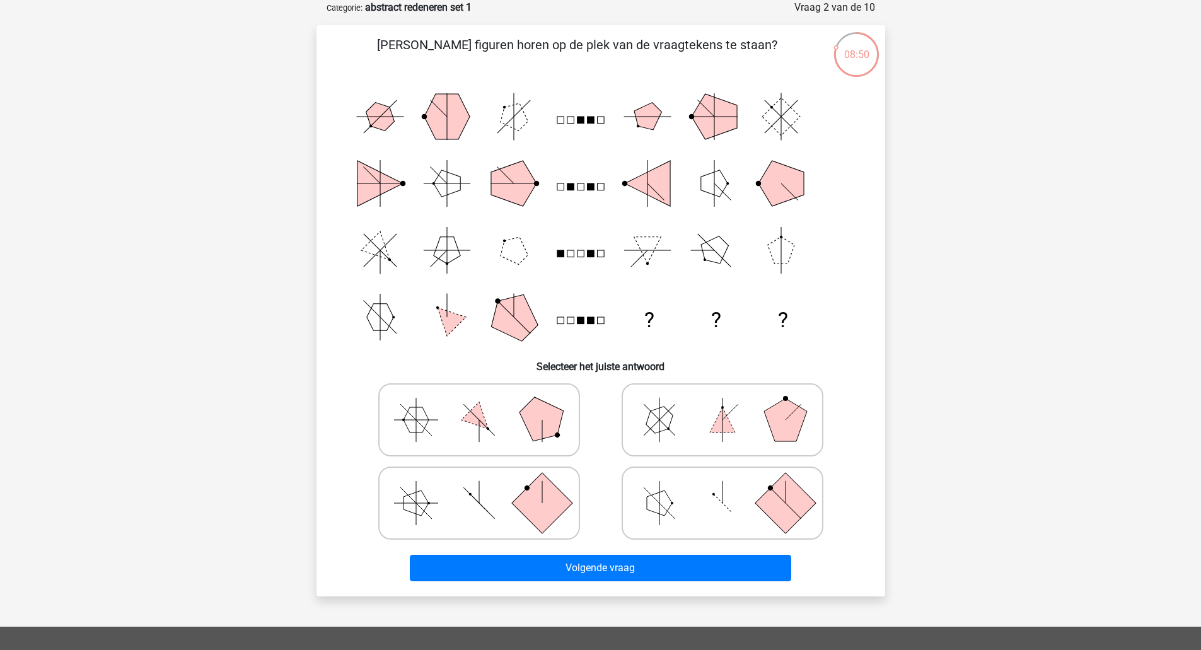
click at [724, 409] on icon at bounding box center [722, 419] width 189 height 63
click at [724, 404] on input "radio" at bounding box center [726, 400] width 8 height 8
radio input "true"
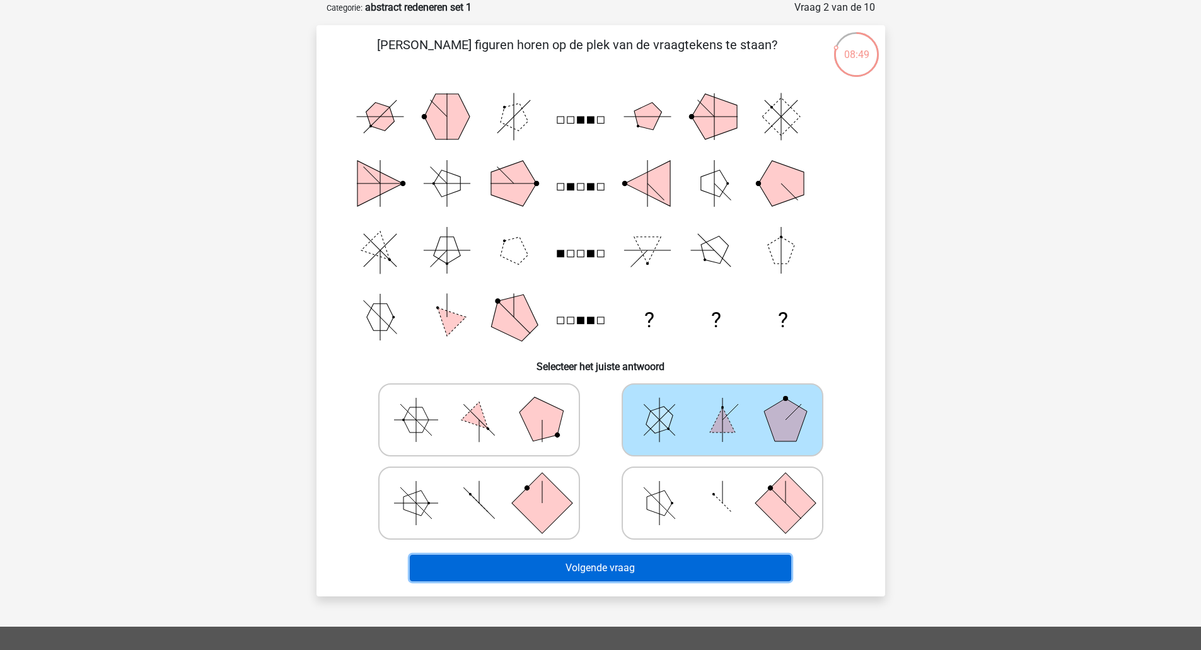
click at [580, 570] on button "Volgende vraag" at bounding box center [600, 568] width 381 height 26
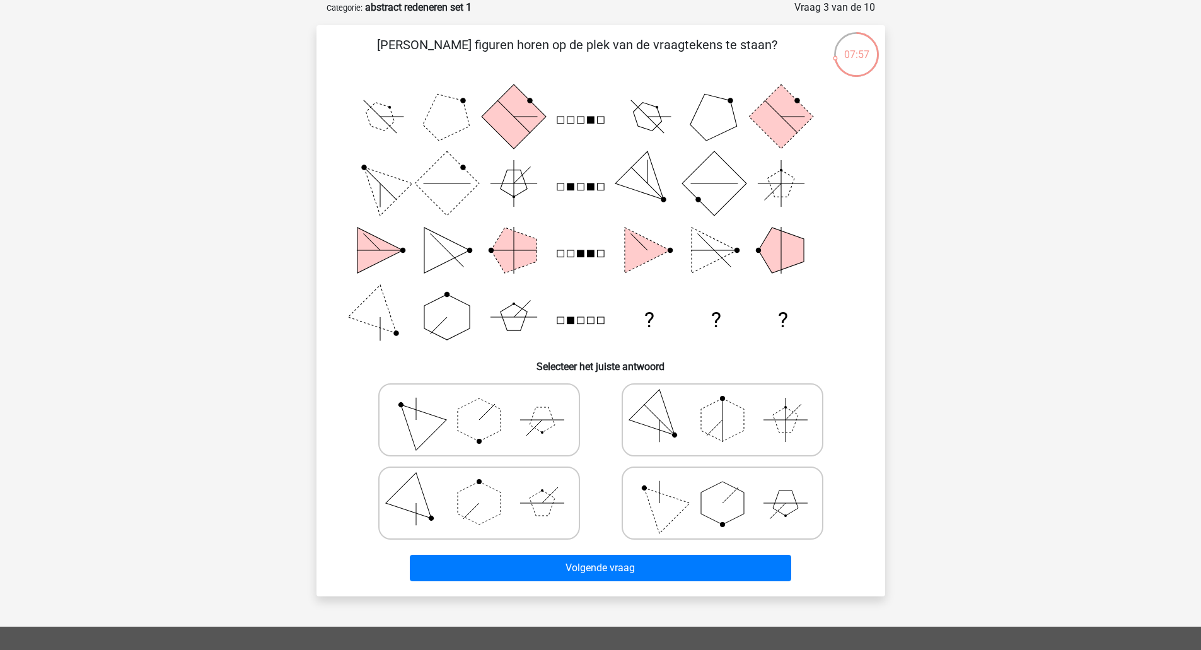
click at [553, 440] on icon at bounding box center [478, 419] width 189 height 63
click at [487, 404] on input "radio" at bounding box center [483, 400] width 8 height 8
radio input "true"
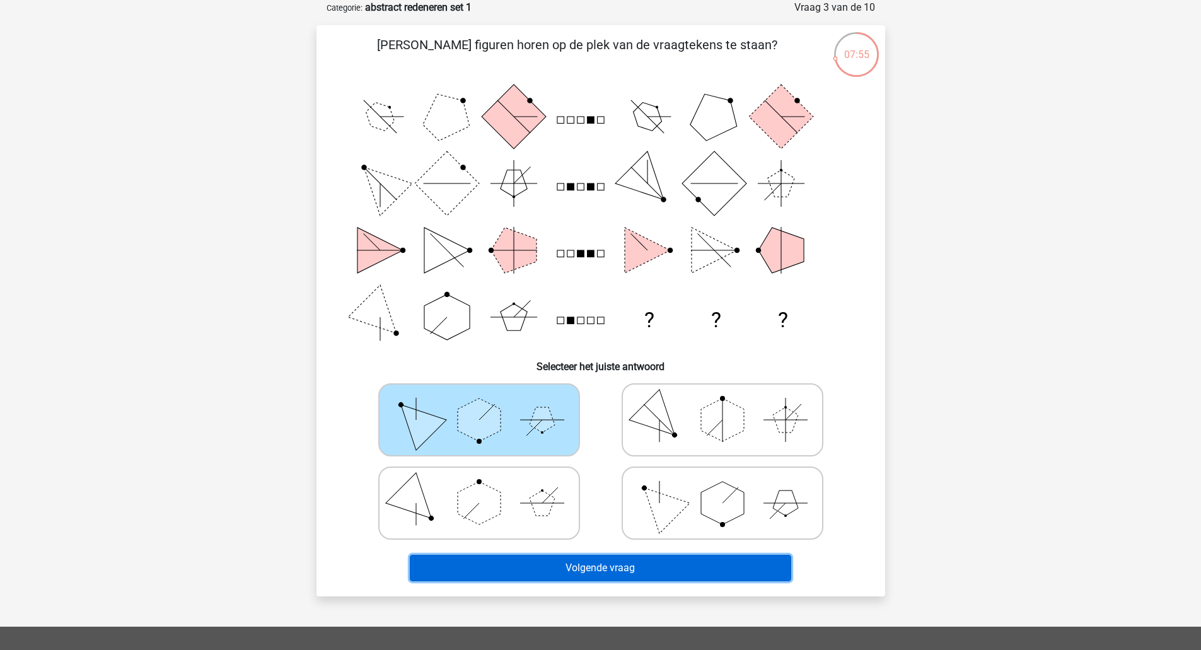
click at [565, 555] on button "Volgende vraag" at bounding box center [600, 568] width 381 height 26
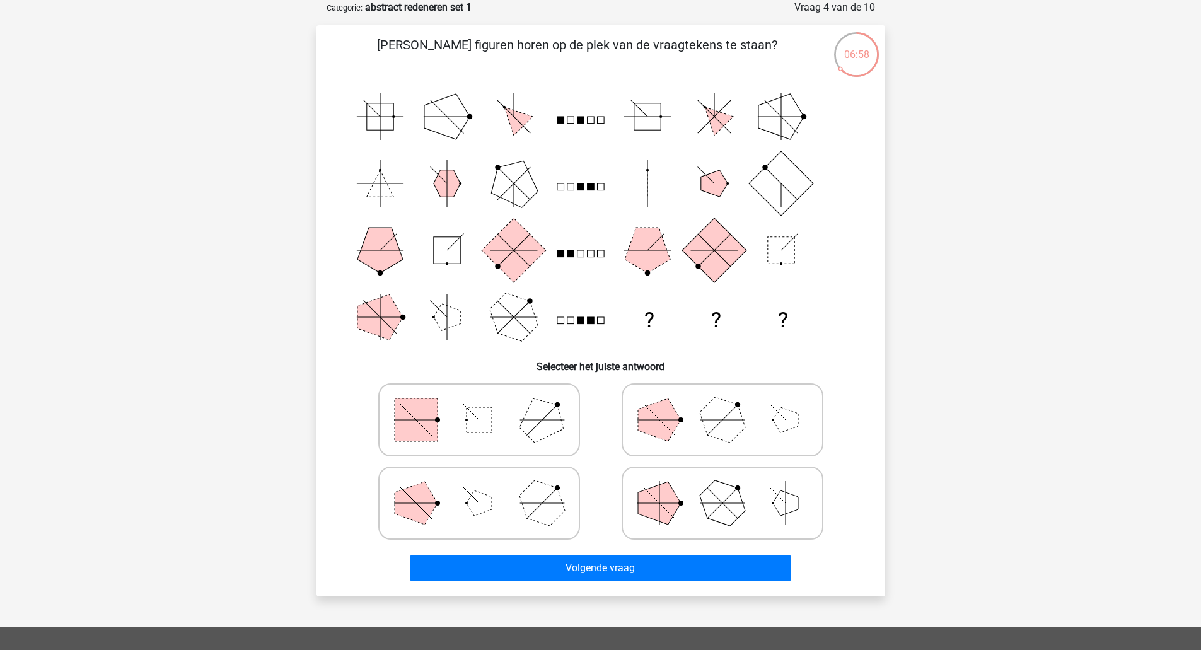
click at [568, 505] on icon at bounding box center [478, 502] width 189 height 63
click at [487, 487] on input "radio" at bounding box center [483, 483] width 8 height 8
radio input "true"
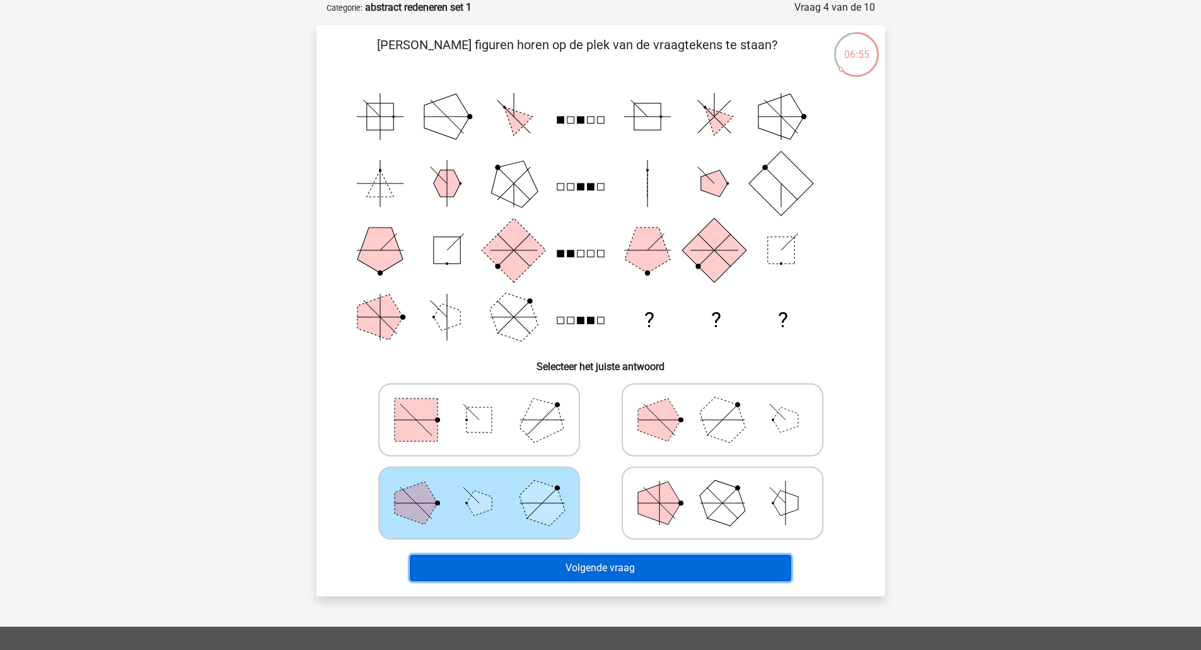
click at [594, 563] on button "Volgende vraag" at bounding box center [600, 568] width 381 height 26
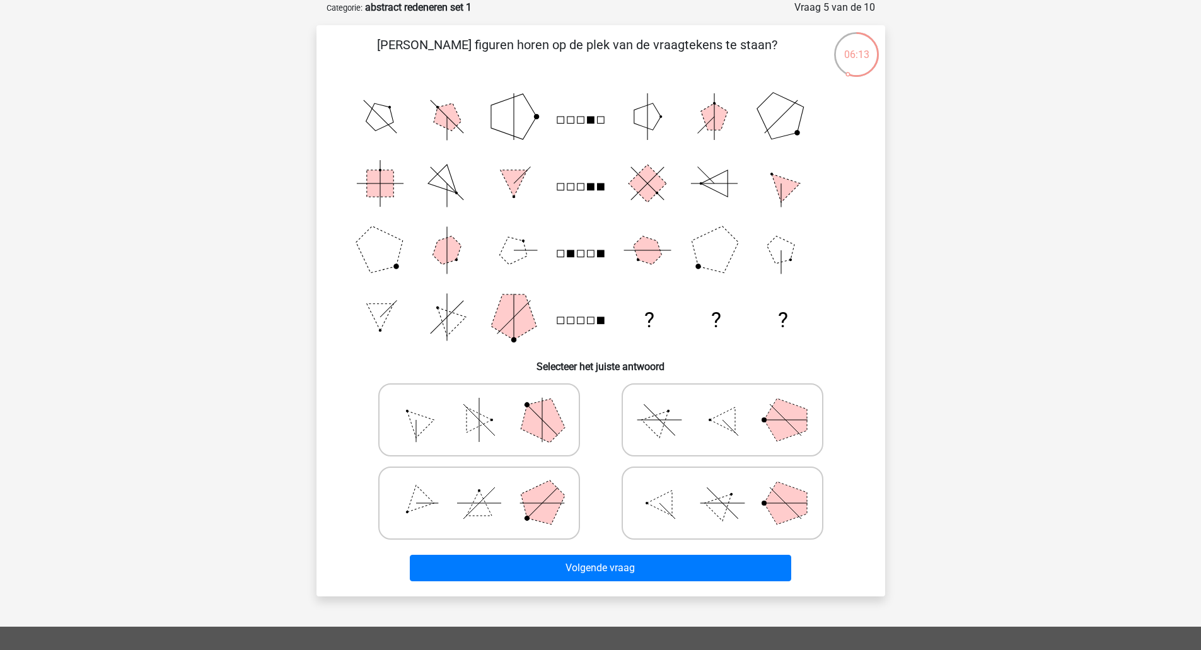
click at [571, 498] on icon at bounding box center [478, 502] width 189 height 63
click at [487, 487] on input "radio" at bounding box center [483, 483] width 8 height 8
radio input "true"
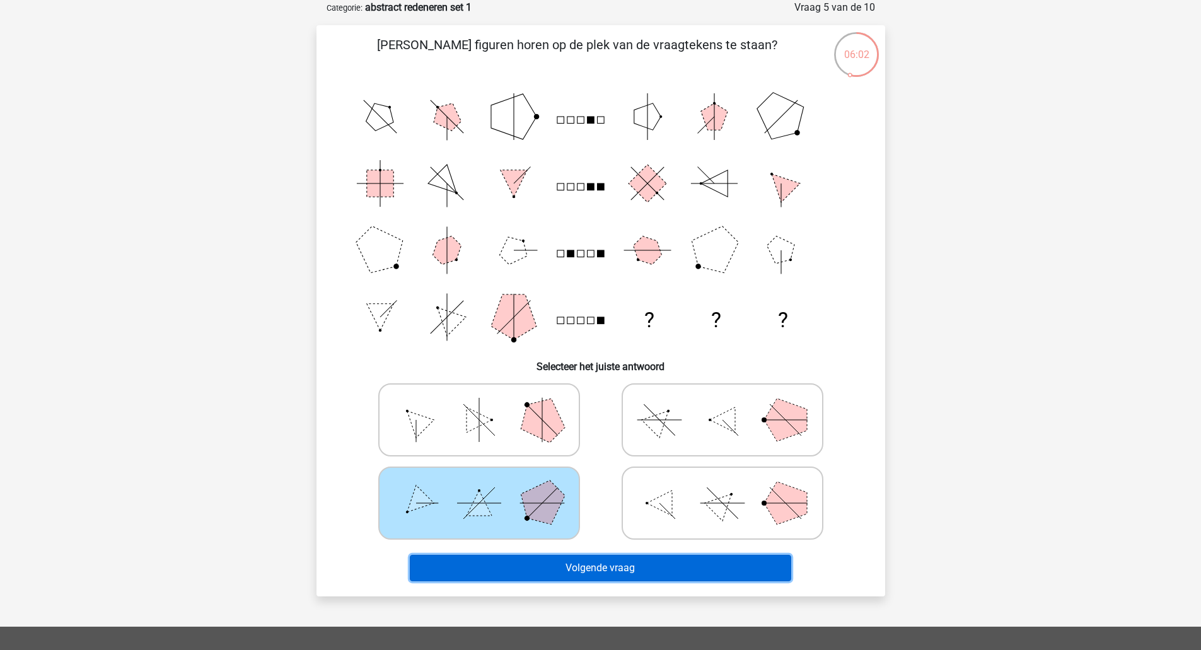
click at [601, 565] on button "Volgende vraag" at bounding box center [600, 568] width 381 height 26
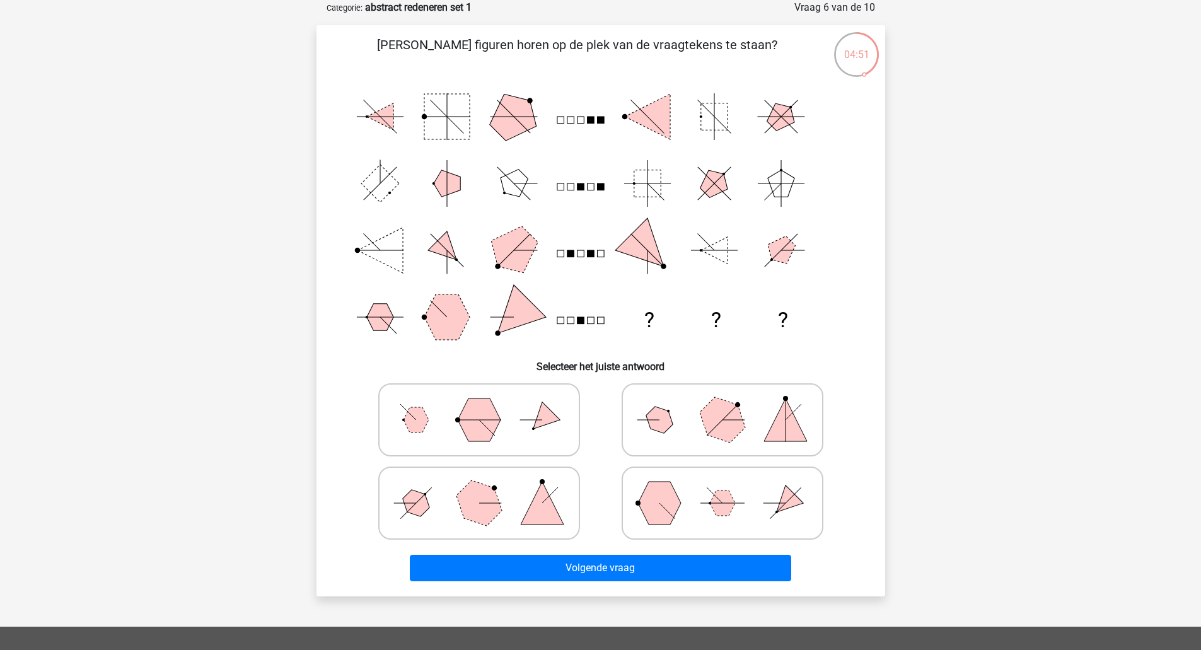
click at [700, 473] on icon at bounding box center [722, 502] width 189 height 63
click at [722, 479] on input "radio" at bounding box center [726, 483] width 8 height 8
radio input "true"
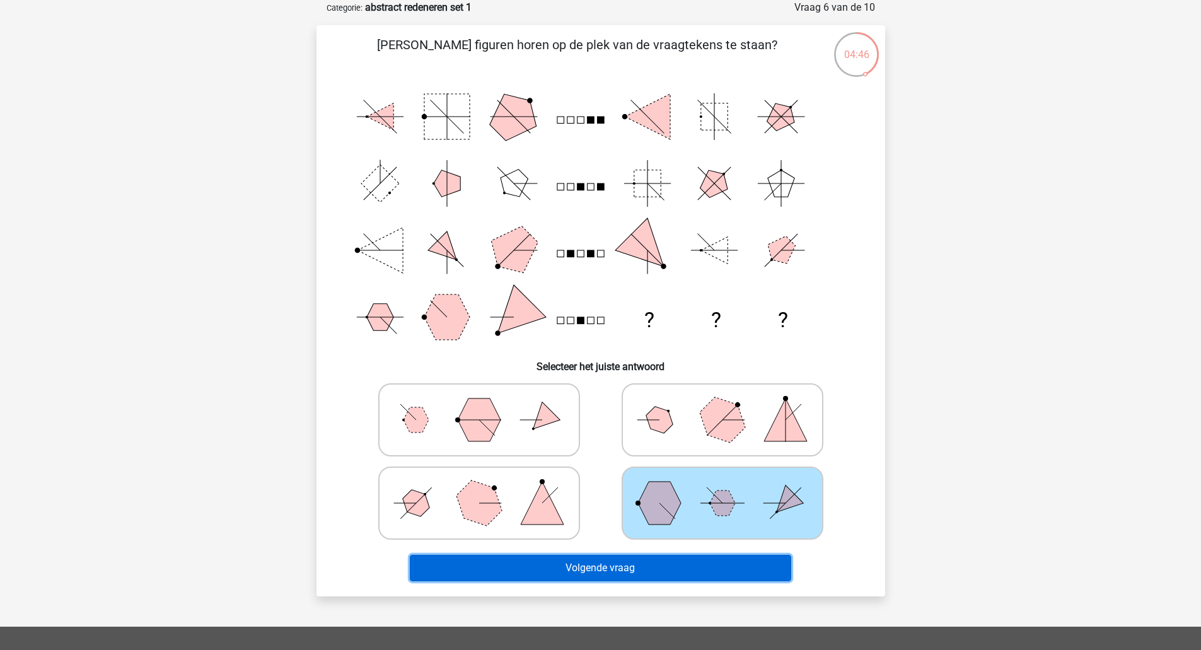
click at [598, 559] on button "Volgende vraag" at bounding box center [600, 568] width 381 height 26
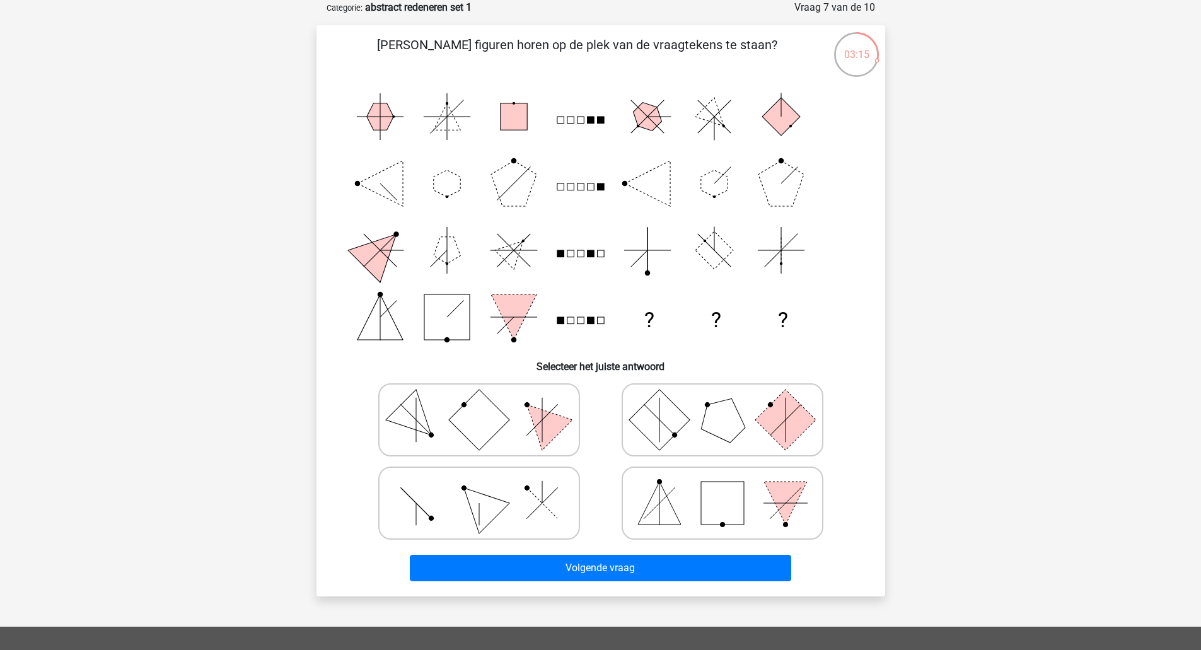
click at [558, 439] on icon at bounding box center [478, 419] width 189 height 63
click at [487, 404] on input "radio" at bounding box center [483, 400] width 8 height 8
radio input "true"
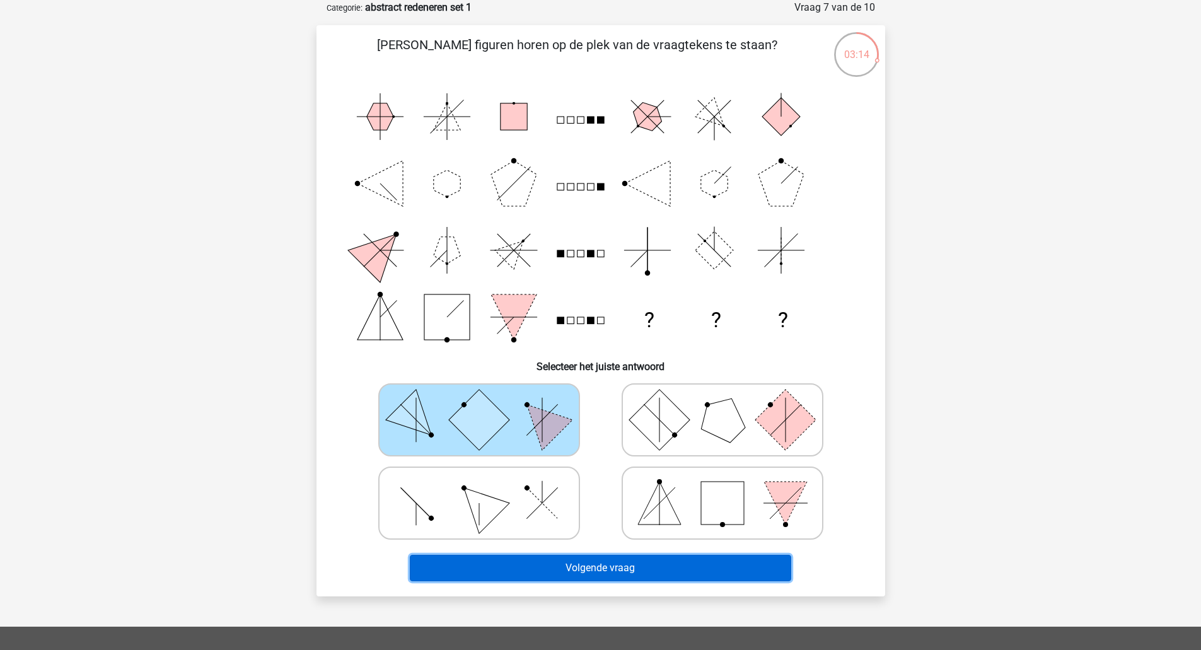
click at [598, 560] on button "Volgende vraag" at bounding box center [600, 568] width 381 height 26
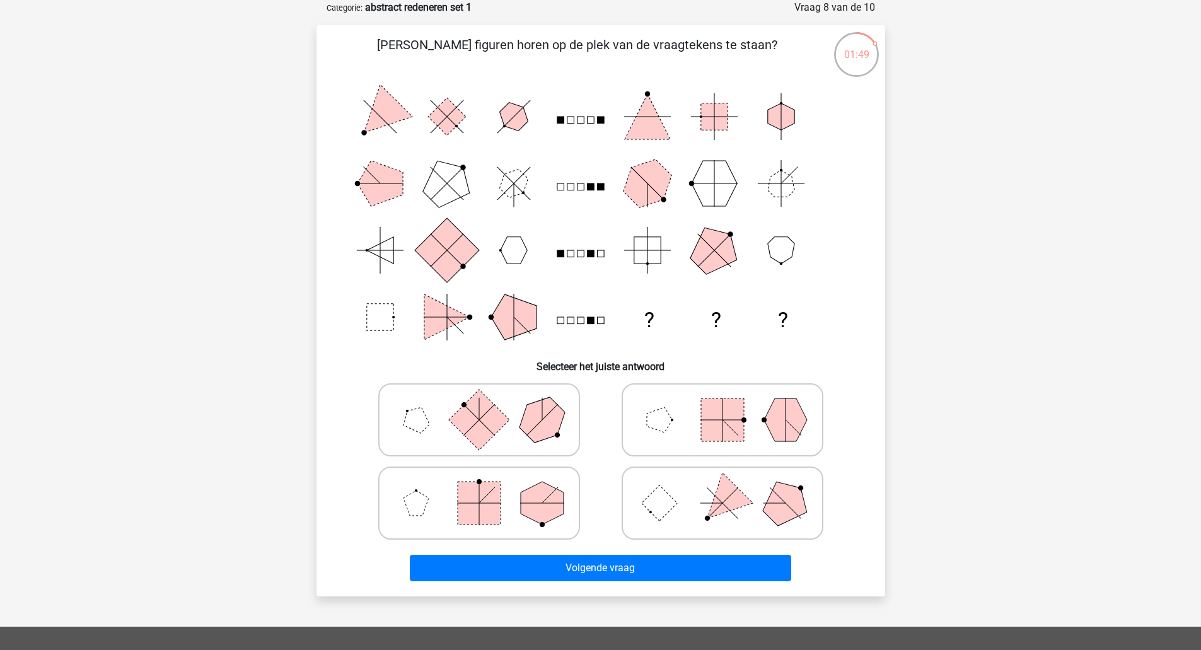
click at [534, 421] on polygon at bounding box center [541, 419] width 61 height 61
click at [487, 404] on input "radio" at bounding box center [483, 400] width 8 height 8
radio input "true"
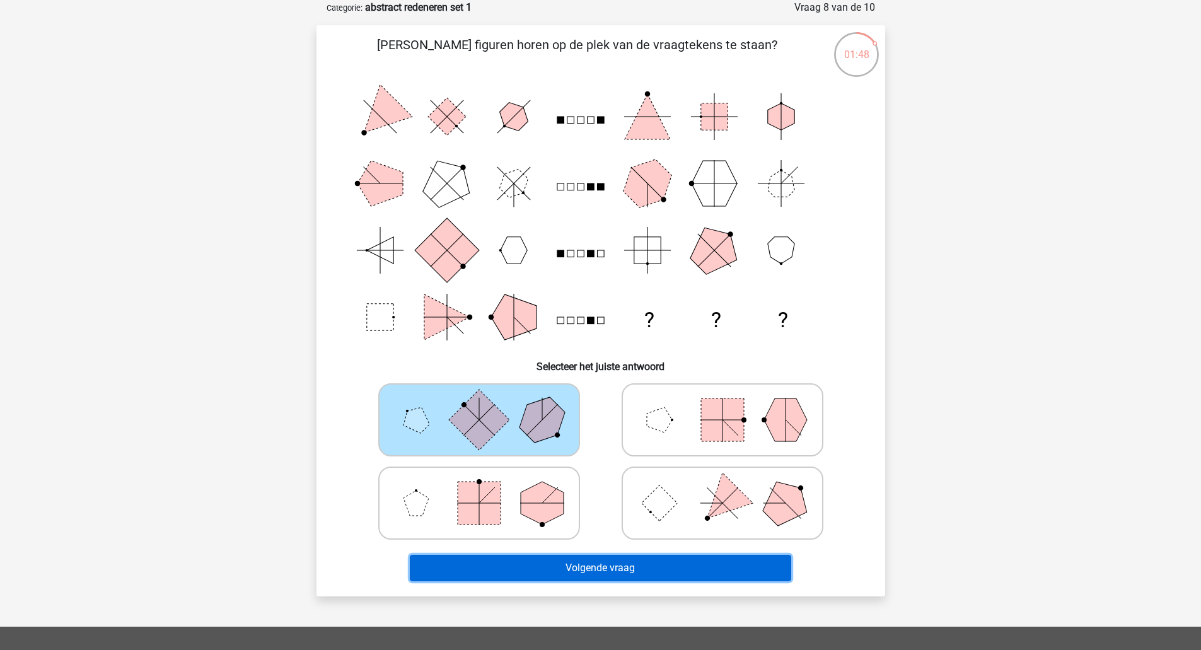
click at [586, 564] on button "Volgende vraag" at bounding box center [600, 568] width 381 height 26
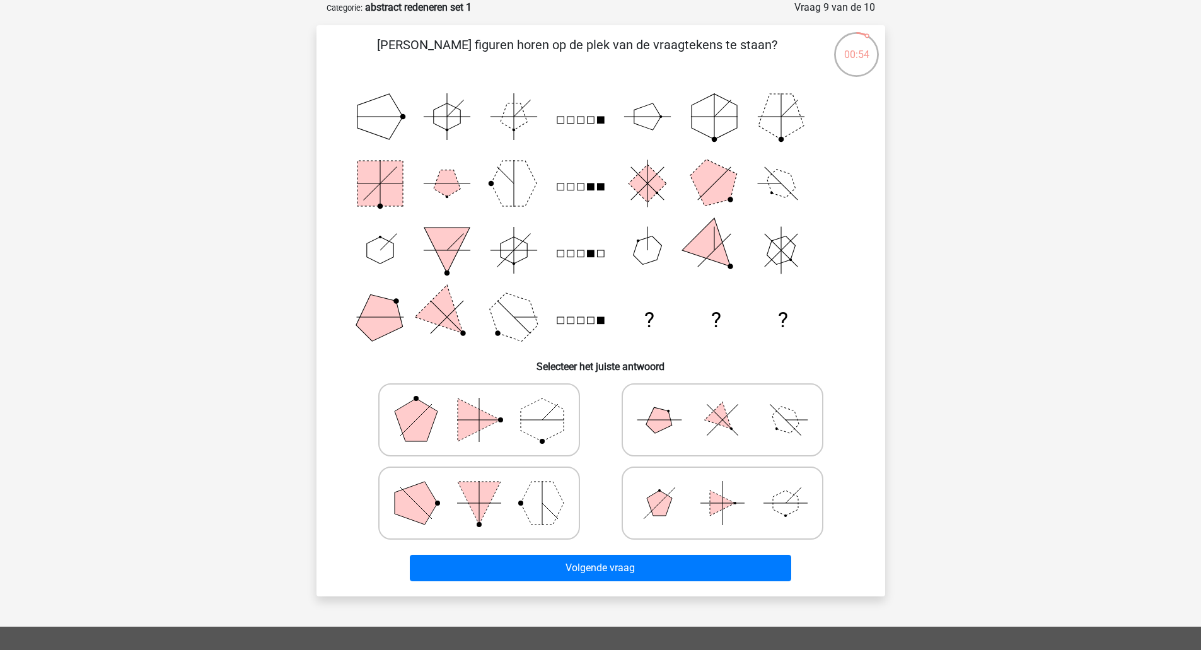
click at [525, 474] on icon at bounding box center [478, 502] width 189 height 63
click at [487, 479] on input "radio" at bounding box center [483, 483] width 8 height 8
radio input "true"
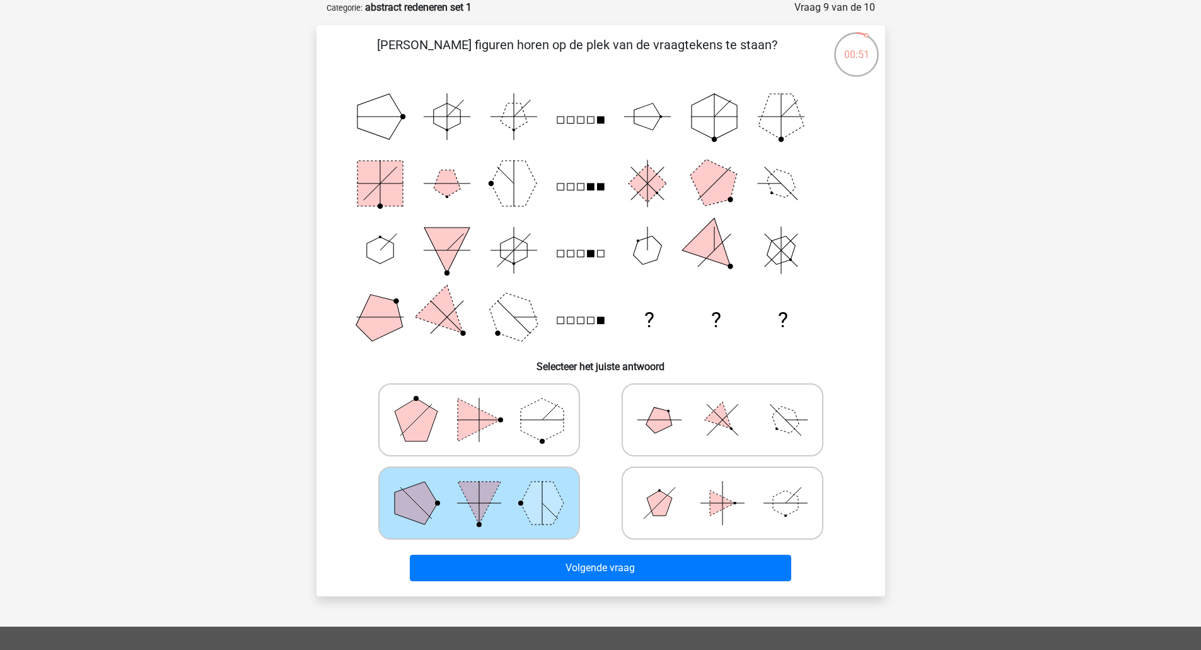
click at [685, 403] on icon at bounding box center [722, 419] width 189 height 63
click at [722, 403] on input "radio" at bounding box center [726, 400] width 8 height 8
radio input "true"
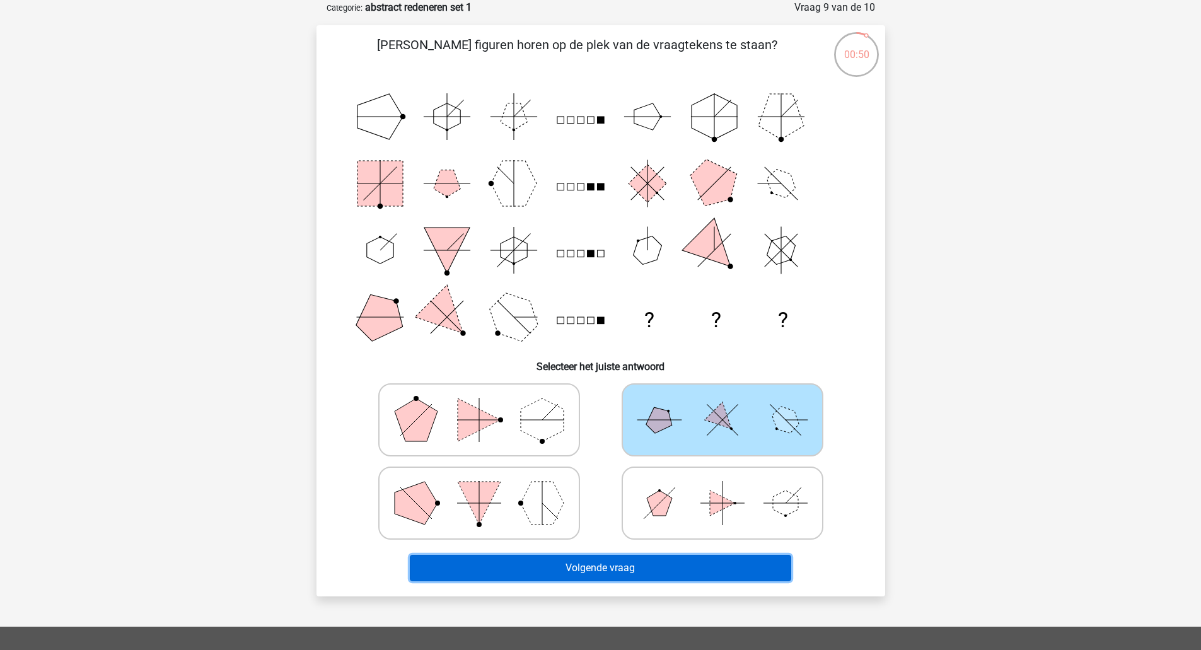
click at [598, 569] on button "Volgende vraag" at bounding box center [600, 568] width 381 height 26
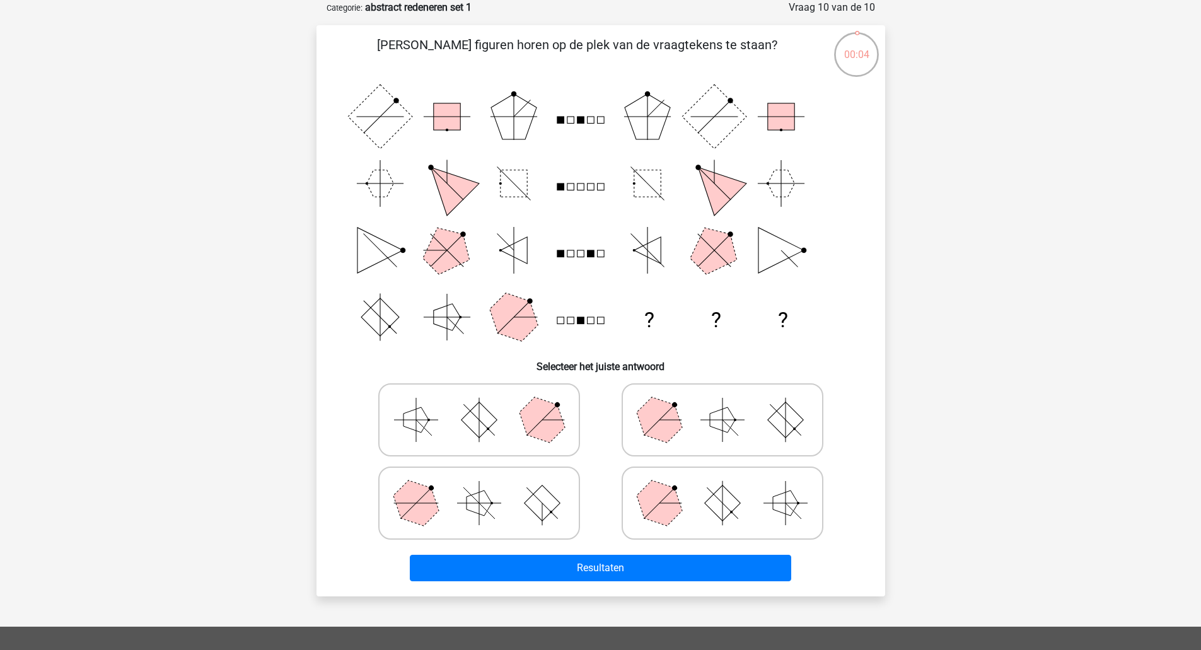
click at [529, 436] on icon at bounding box center [478, 419] width 189 height 63
click at [487, 404] on input "radio" at bounding box center [483, 400] width 8 height 8
radio input "true"
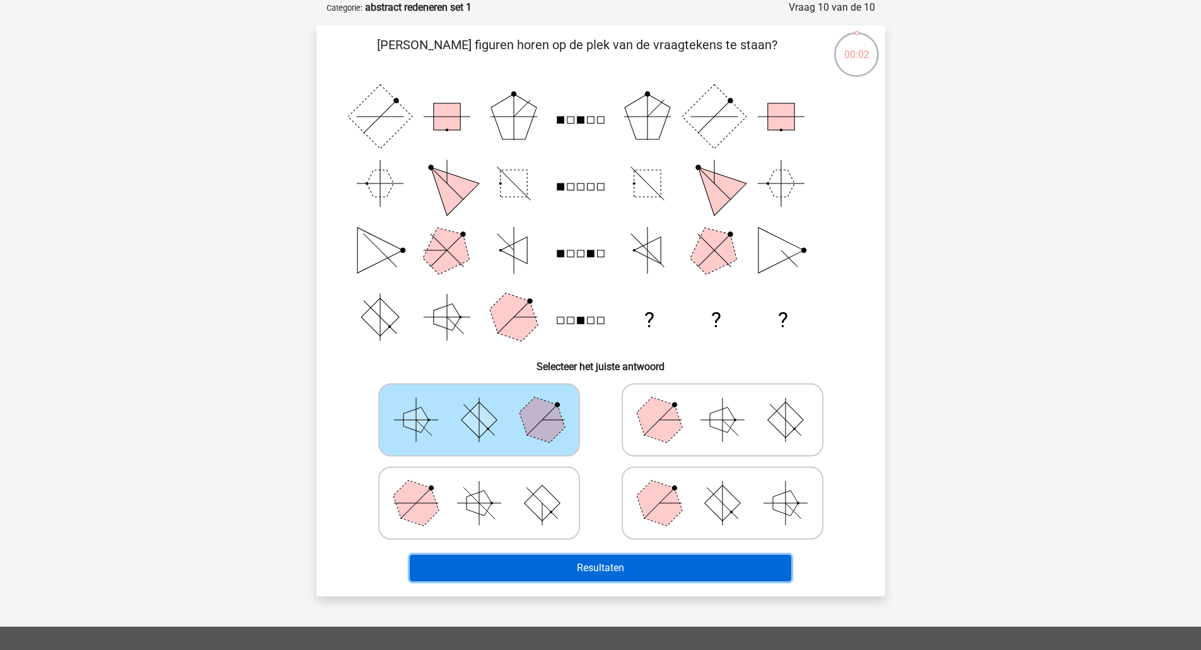
click at [563, 556] on button "Resultaten" at bounding box center [600, 568] width 381 height 26
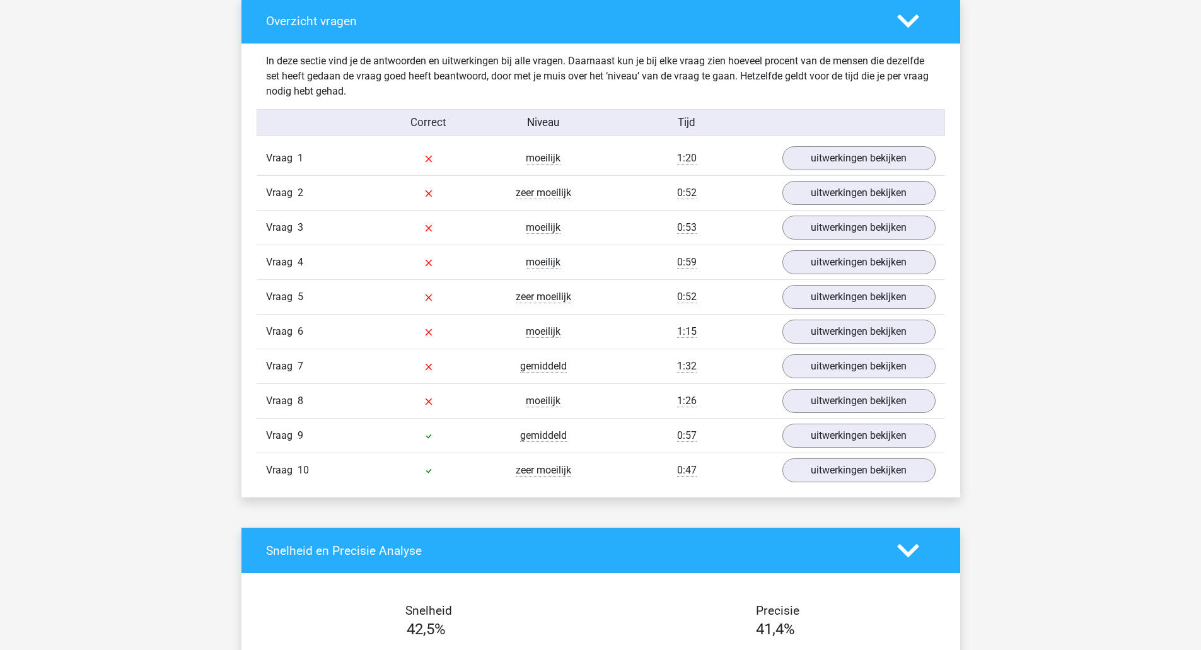
scroll to position [949, 0]
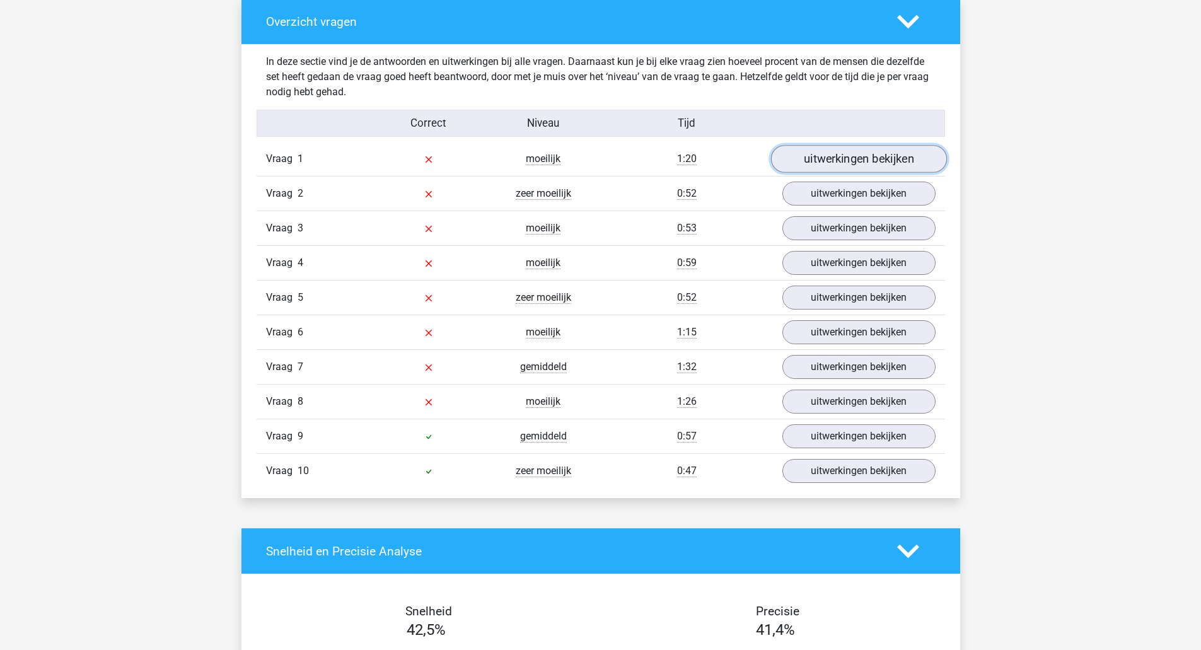
click at [853, 153] on link "uitwerkingen bekijken" at bounding box center [858, 160] width 176 height 28
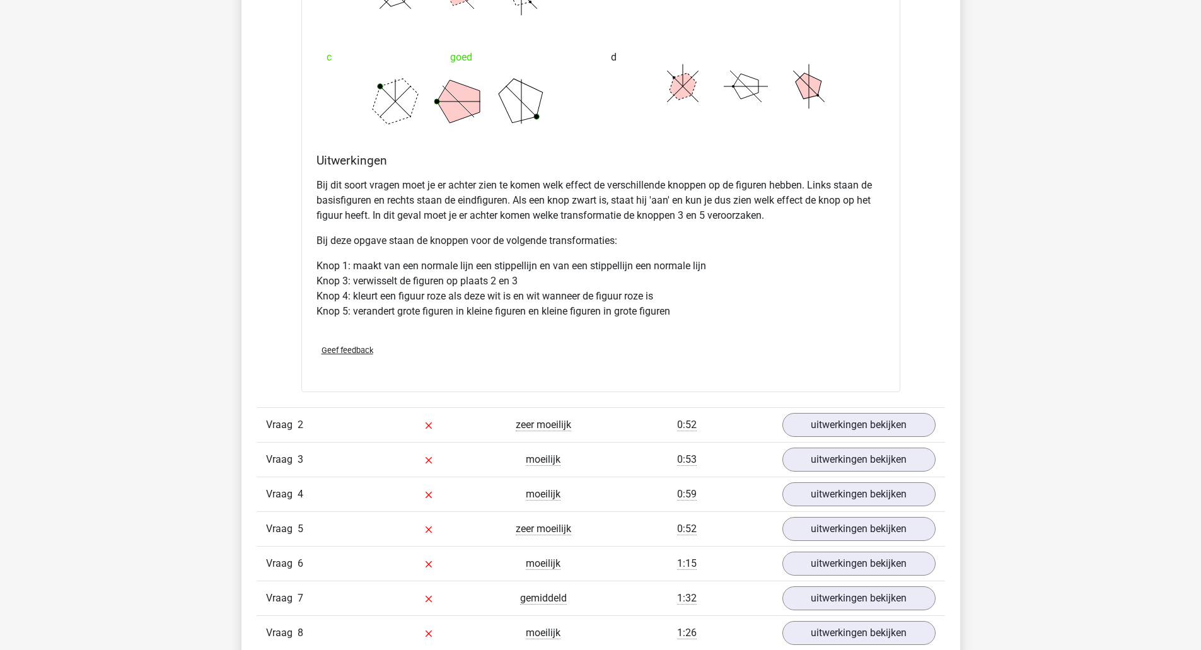
scroll to position [1549, 0]
click at [836, 426] on link "uitwerkingen bekijken" at bounding box center [858, 424] width 176 height 28
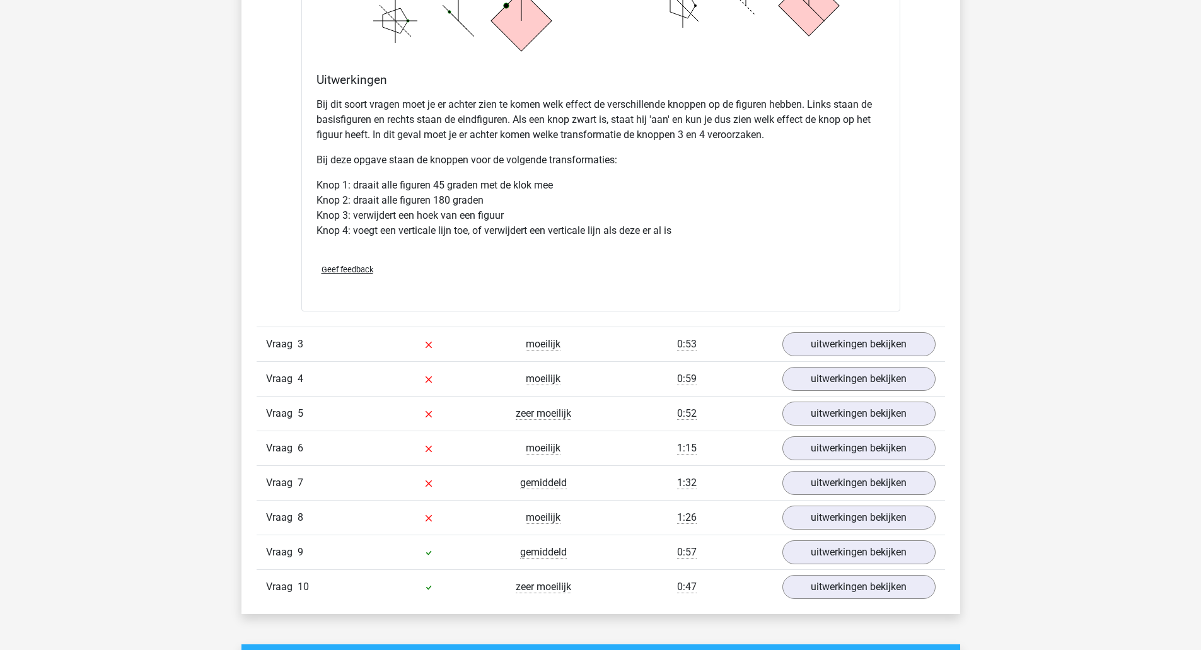
scroll to position [2511, 0]
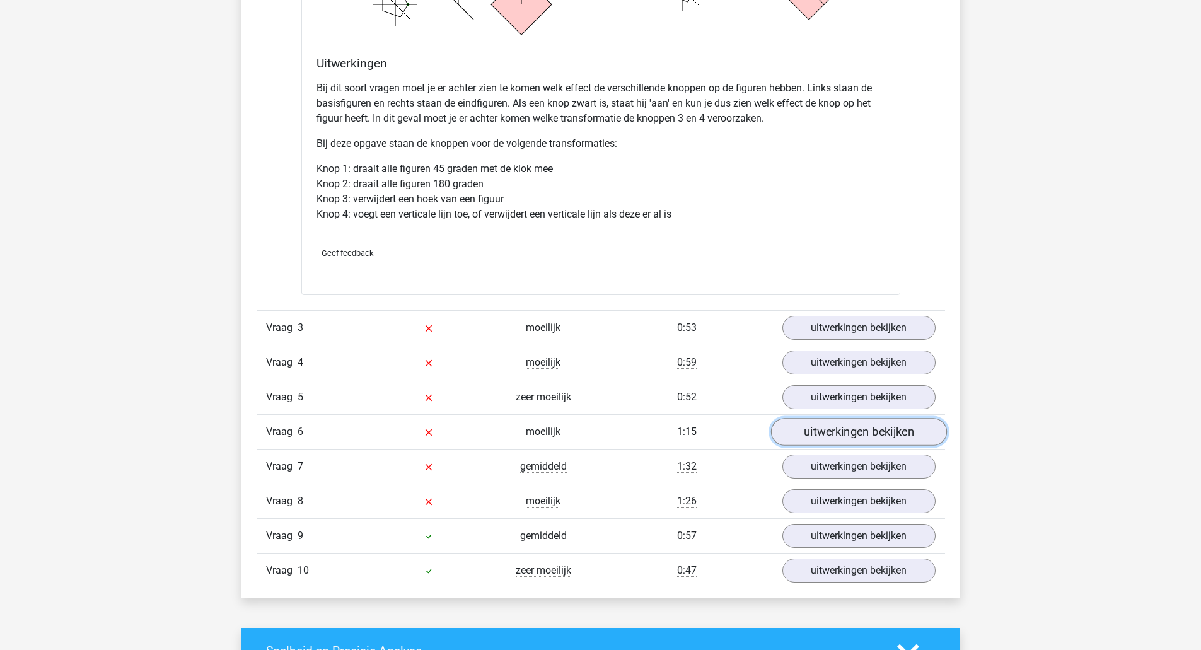
click at [815, 425] on link "uitwerkingen bekijken" at bounding box center [858, 433] width 176 height 28
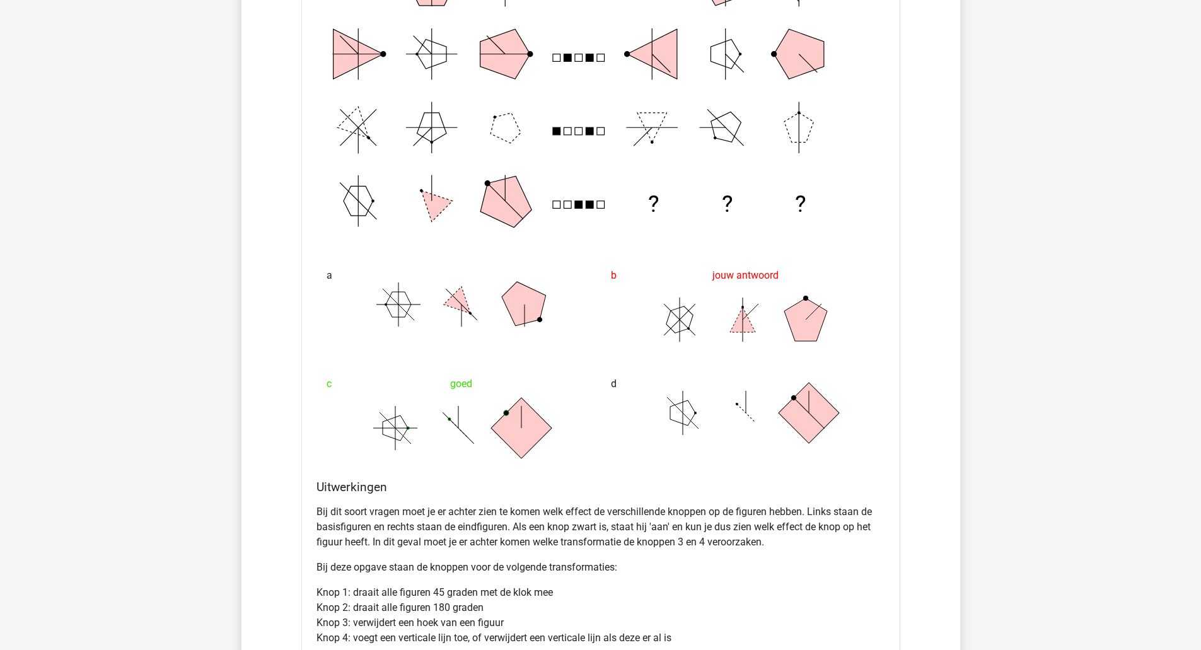
scroll to position [2001, 0]
